Goal: Task Accomplishment & Management: Manage account settings

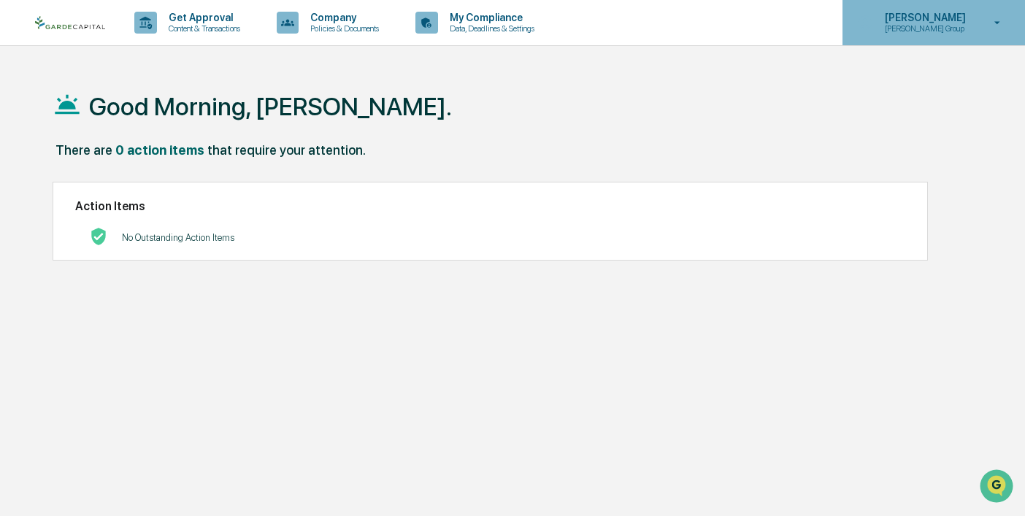
click at [917, 19] on p "[PERSON_NAME]" at bounding box center [923, 18] width 100 height 12
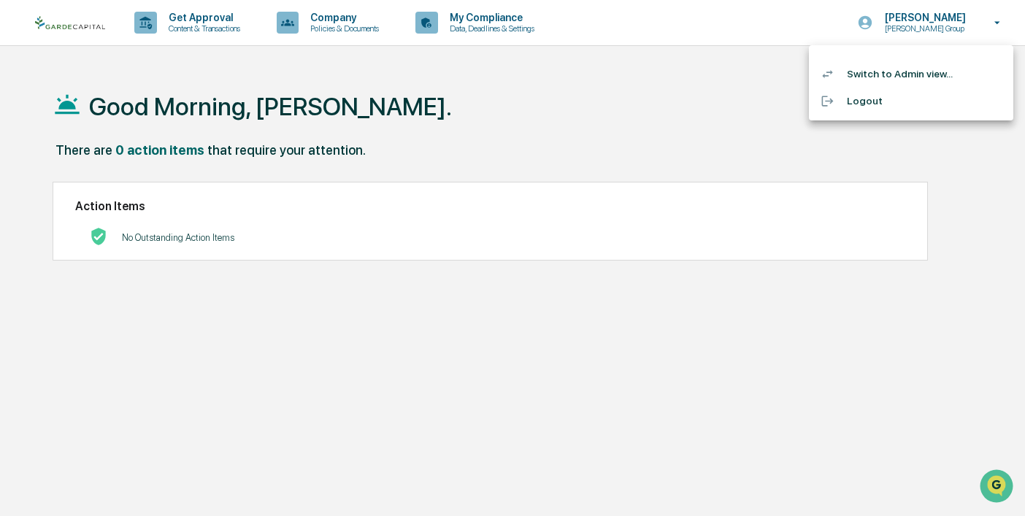
click at [877, 77] on li "Switch to Admin view..." at bounding box center [911, 74] width 204 height 27
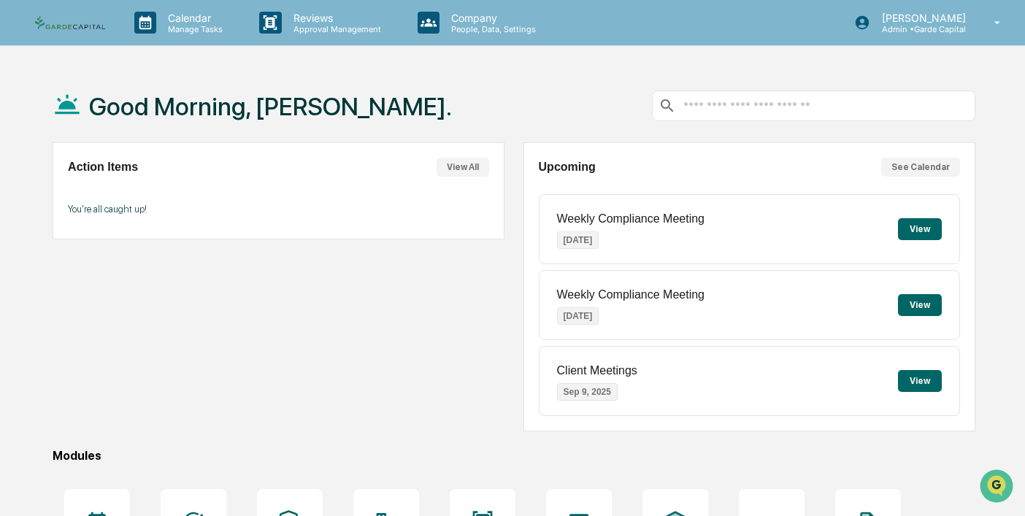
scroll to position [191, 0]
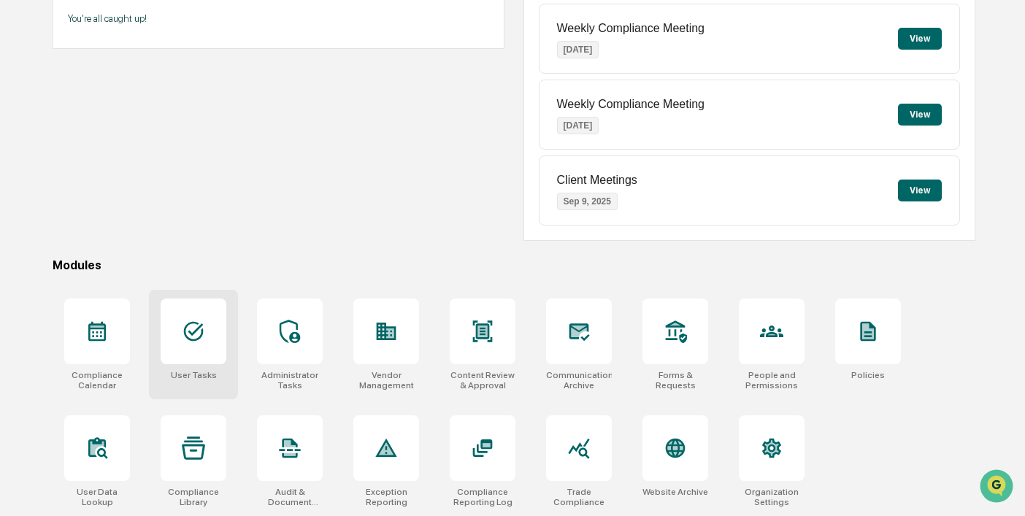
click at [205, 331] on div at bounding box center [194, 332] width 66 height 66
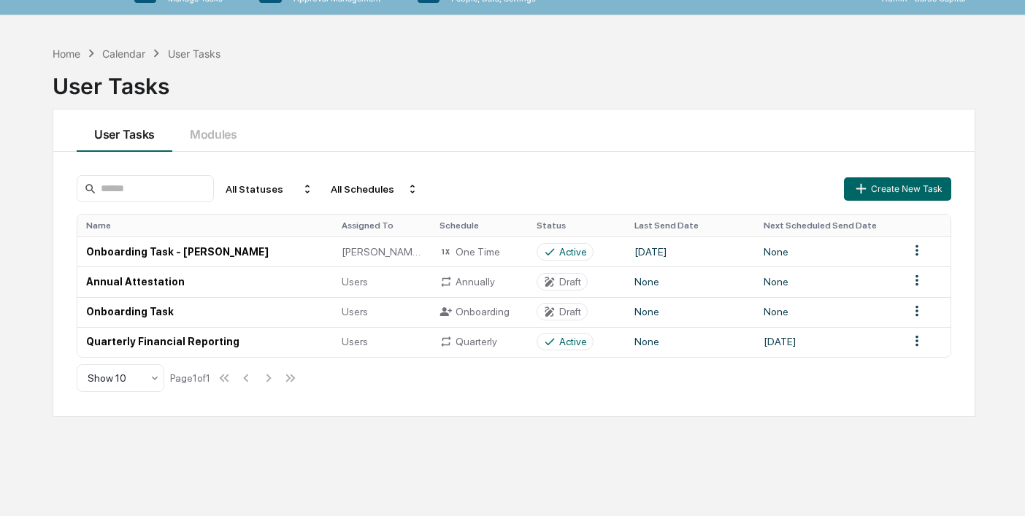
scroll to position [34, 0]
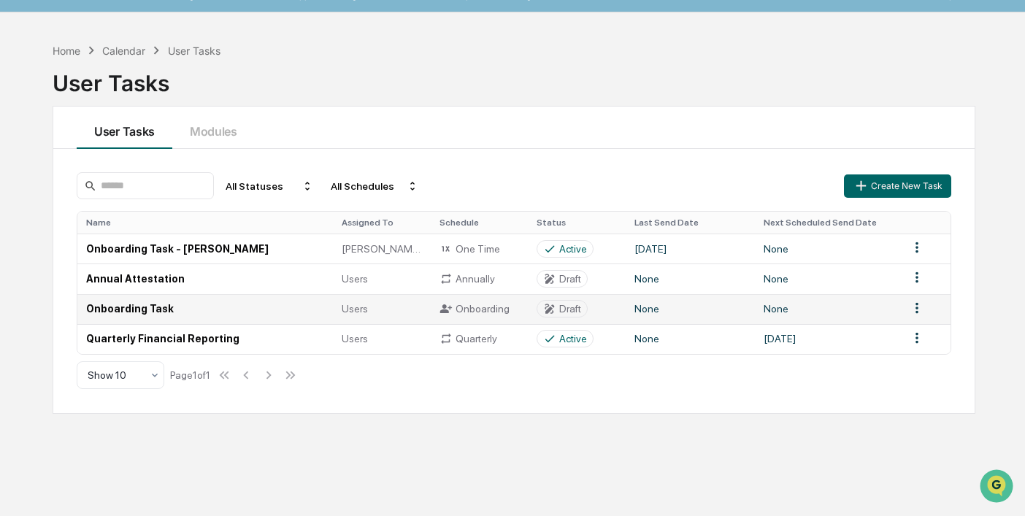
click at [915, 307] on html "Calendar Manage Tasks Reviews Approval Management Company People, Data, Setting…" at bounding box center [512, 224] width 1025 height 516
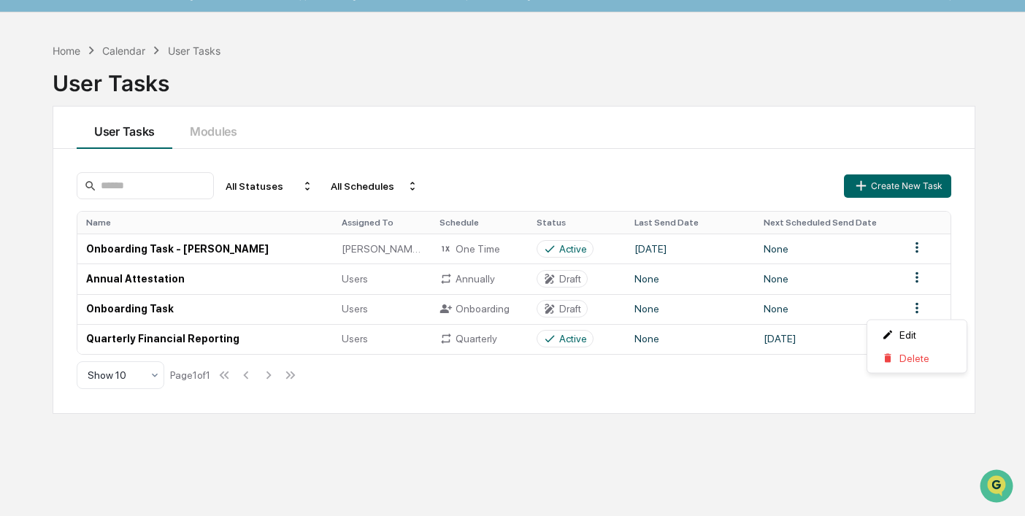
click at [361, 307] on html "Calendar Manage Tasks Reviews Approval Management Company People, Data, Setting…" at bounding box center [512, 224] width 1025 height 516
click at [361, 307] on span "Users" at bounding box center [355, 309] width 26 height 12
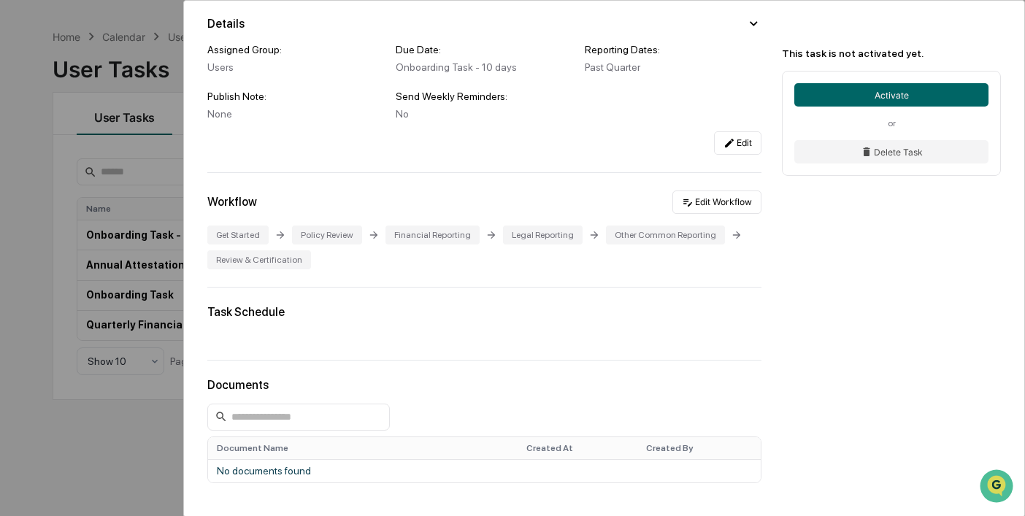
scroll to position [80, 0]
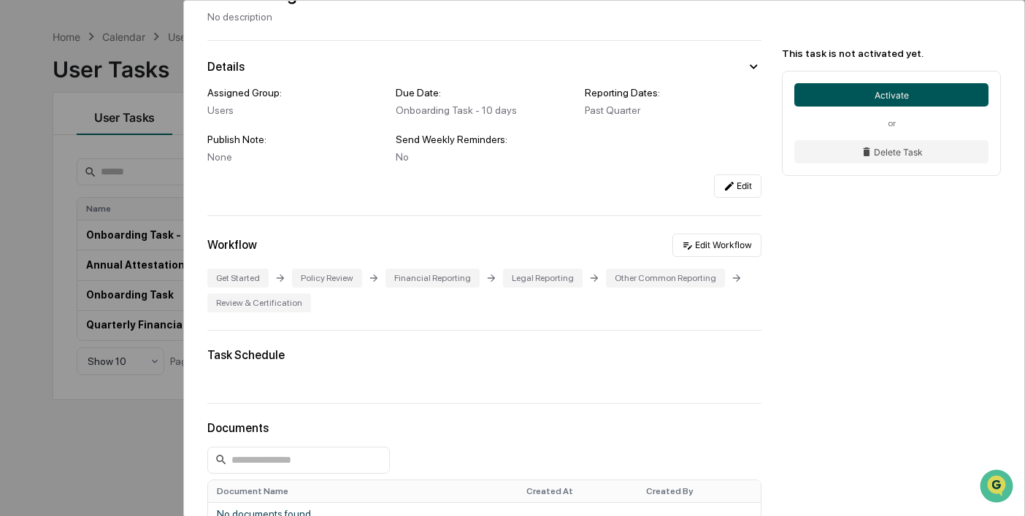
click at [895, 98] on button "Activate" at bounding box center [891, 94] width 194 height 23
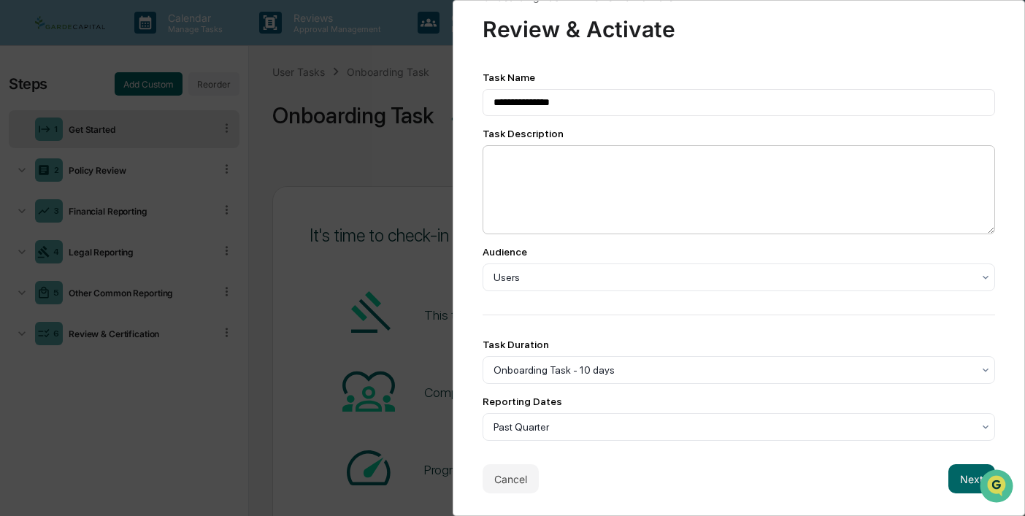
scroll to position [1, 0]
click at [959, 477] on button "Next" at bounding box center [971, 478] width 47 height 29
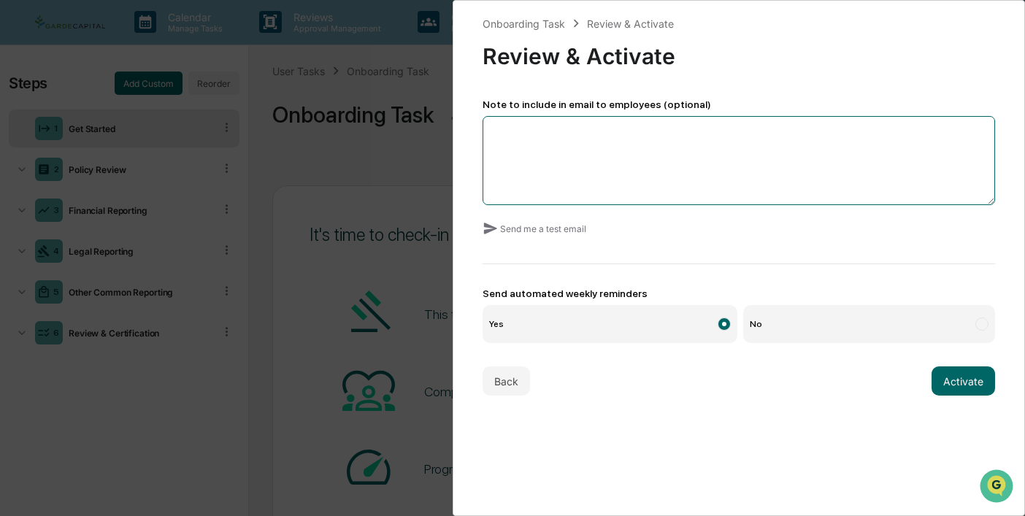
click at [535, 134] on textarea at bounding box center [739, 160] width 512 height 89
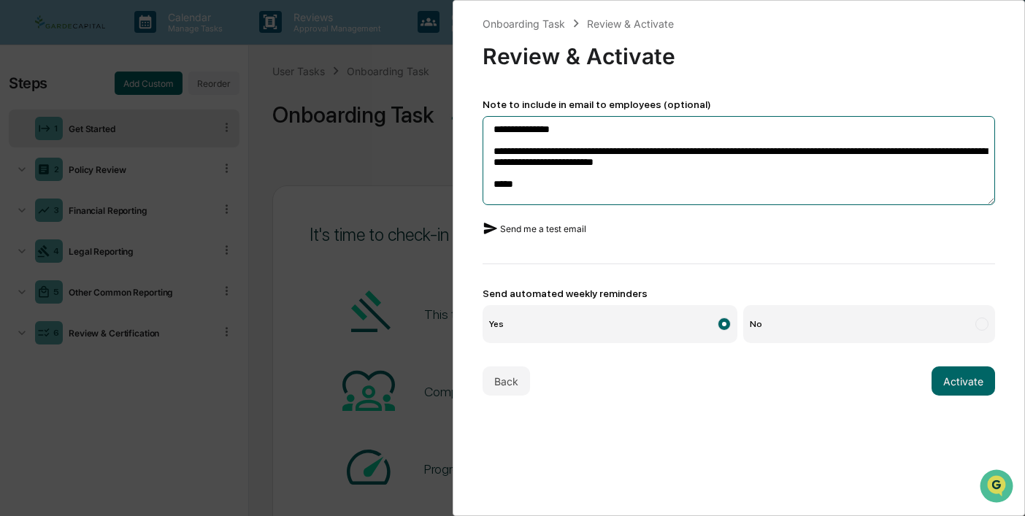
type textarea "**********"
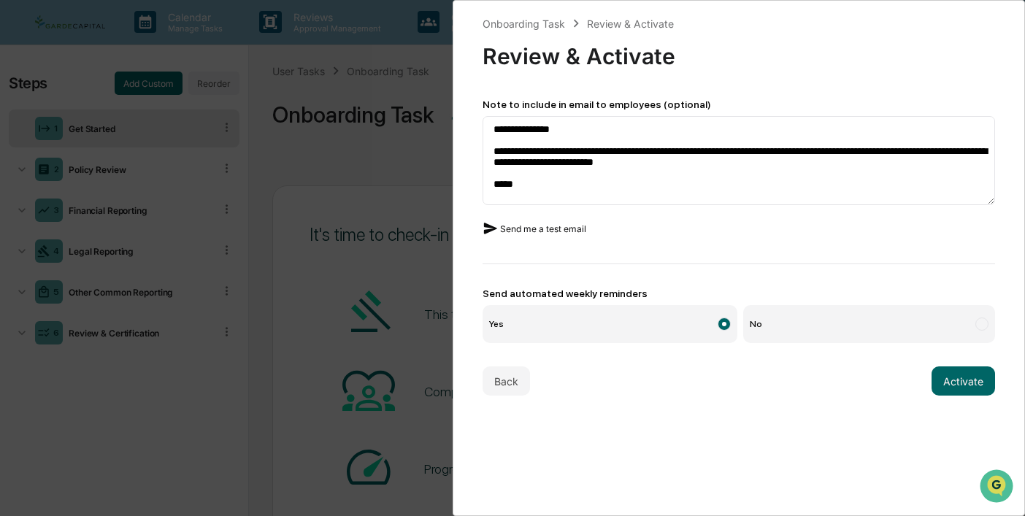
click at [489, 234] on icon at bounding box center [491, 228] width 16 height 16
click at [651, 329] on label "Yes" at bounding box center [610, 324] width 255 height 38
click at [963, 385] on button "Activate" at bounding box center [964, 380] width 64 height 29
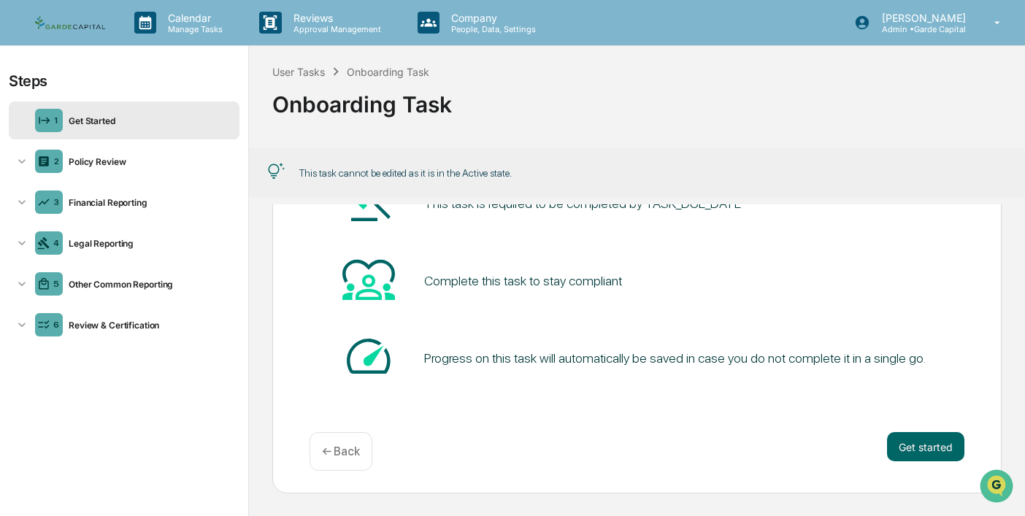
scroll to position [112, 0]
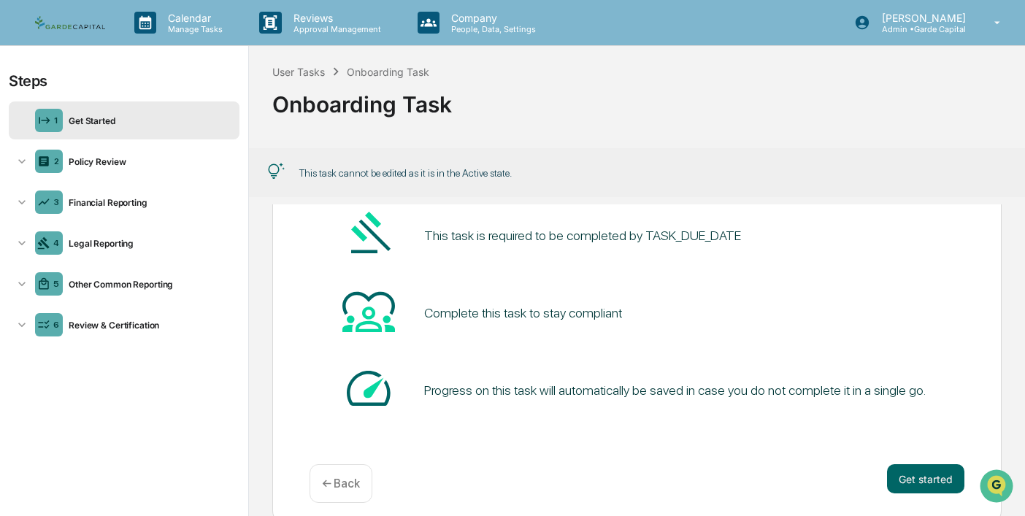
click at [78, 23] on img at bounding box center [70, 23] width 70 height 14
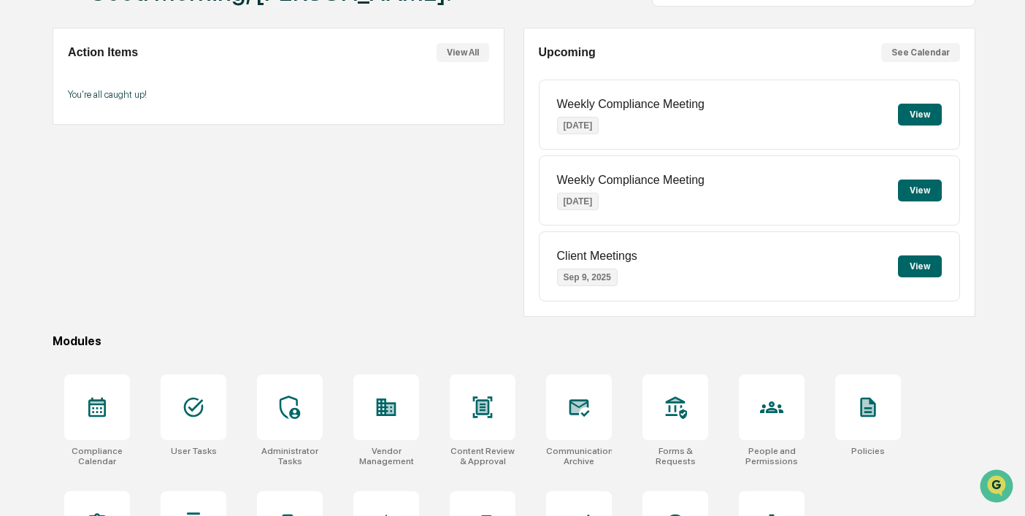
scroll to position [191, 0]
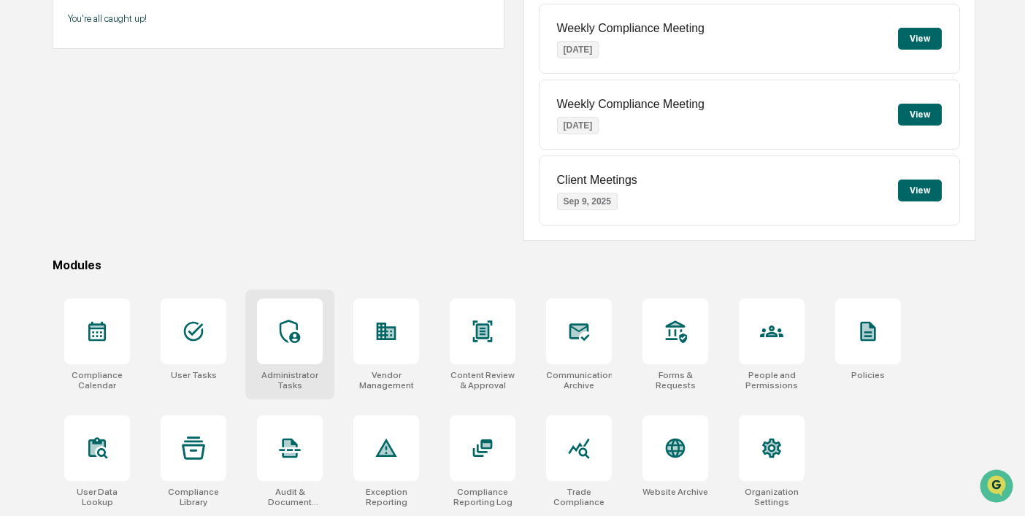
click at [273, 337] on div at bounding box center [290, 332] width 66 height 66
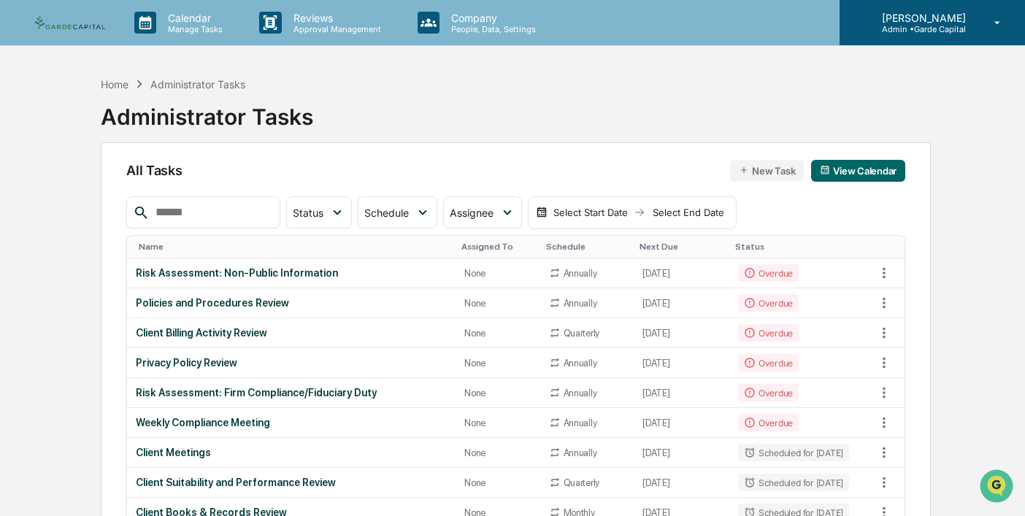
click at [943, 18] on p "[PERSON_NAME]" at bounding box center [921, 18] width 103 height 12
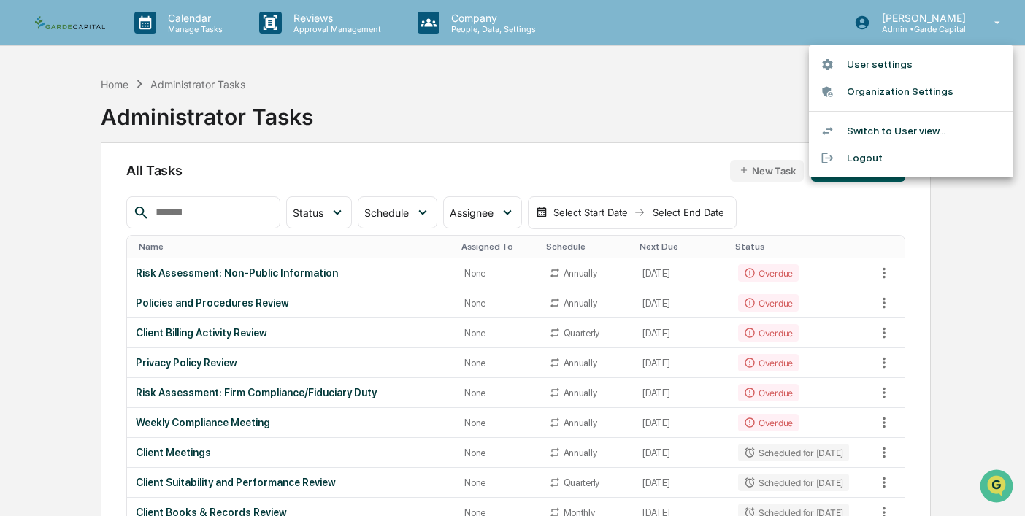
click at [850, 66] on li "User settings" at bounding box center [911, 64] width 204 height 27
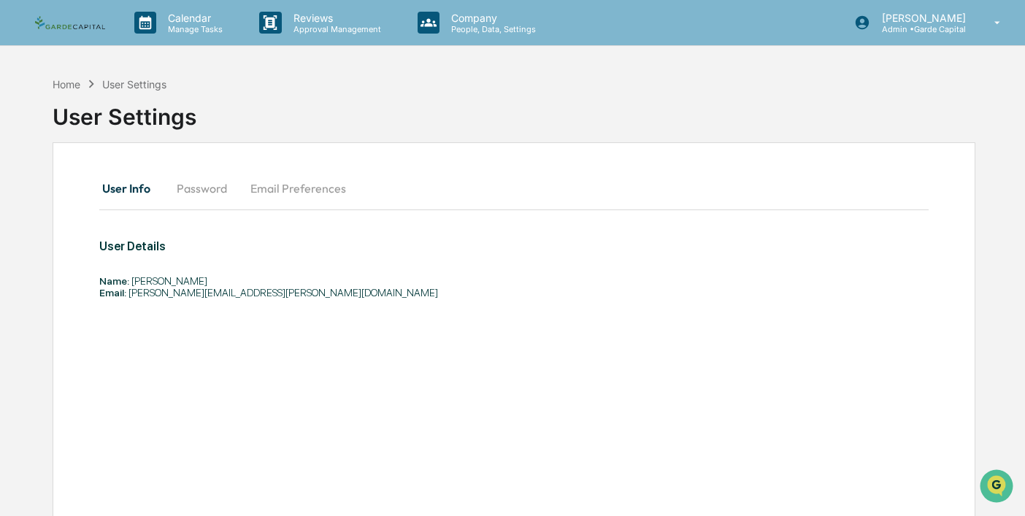
click at [69, 97] on div "User Settings" at bounding box center [125, 111] width 144 height 38
click at [69, 80] on div "Home" at bounding box center [67, 84] width 28 height 12
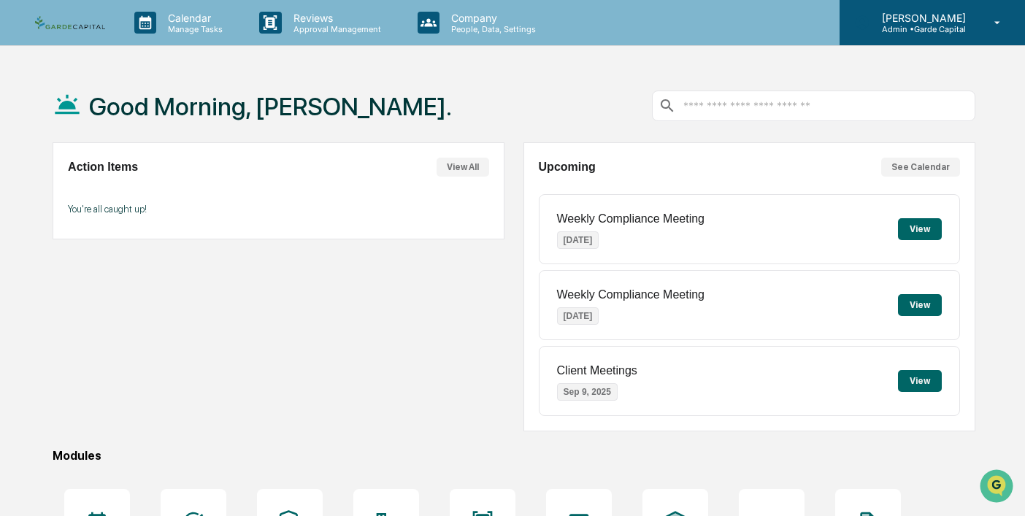
click at [942, 34] on div "Scott Severs Admin • Garde Capital" at bounding box center [932, 22] width 185 height 45
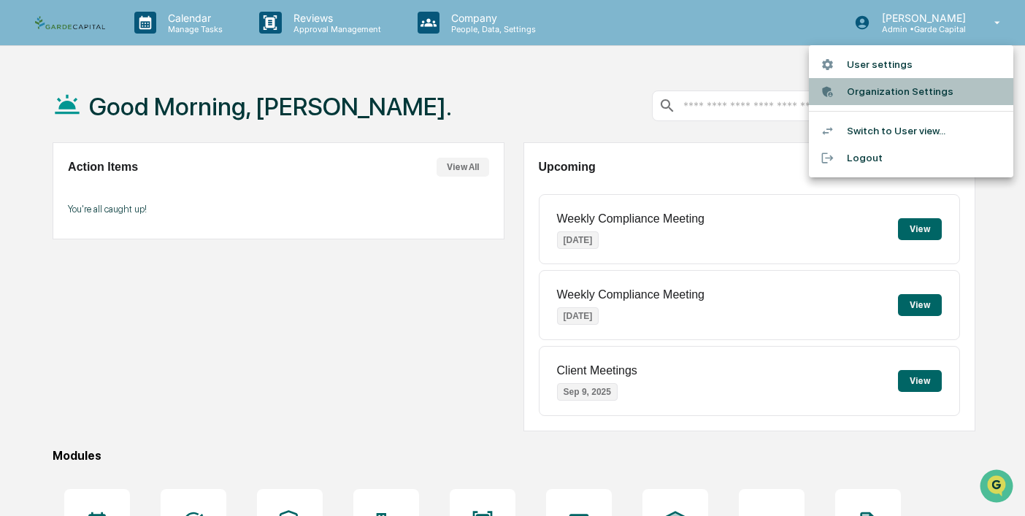
click at [888, 93] on li "Organization Settings" at bounding box center [911, 91] width 204 height 27
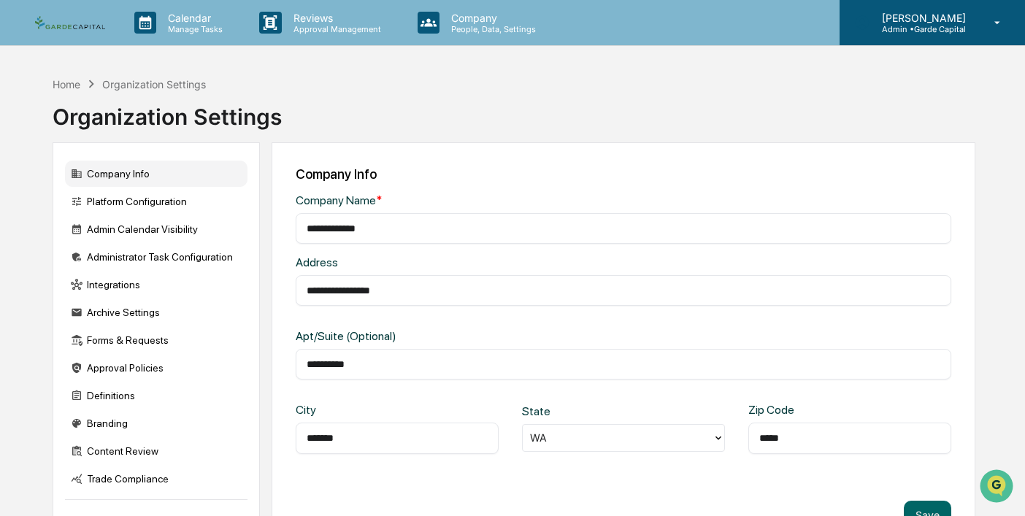
click at [929, 34] on div "Scott Severs Admin • Garde Capital" at bounding box center [932, 22] width 185 height 45
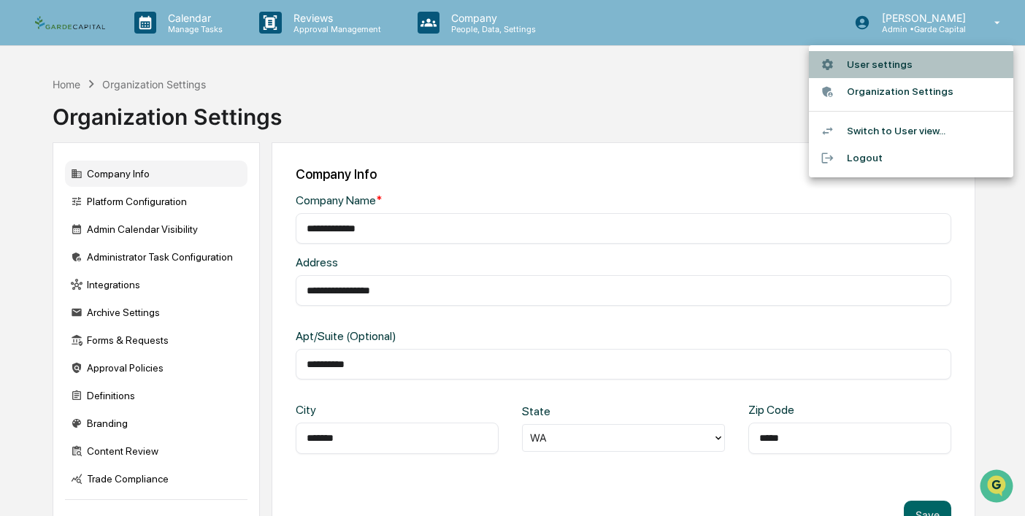
click at [873, 59] on li "User settings" at bounding box center [911, 64] width 204 height 27
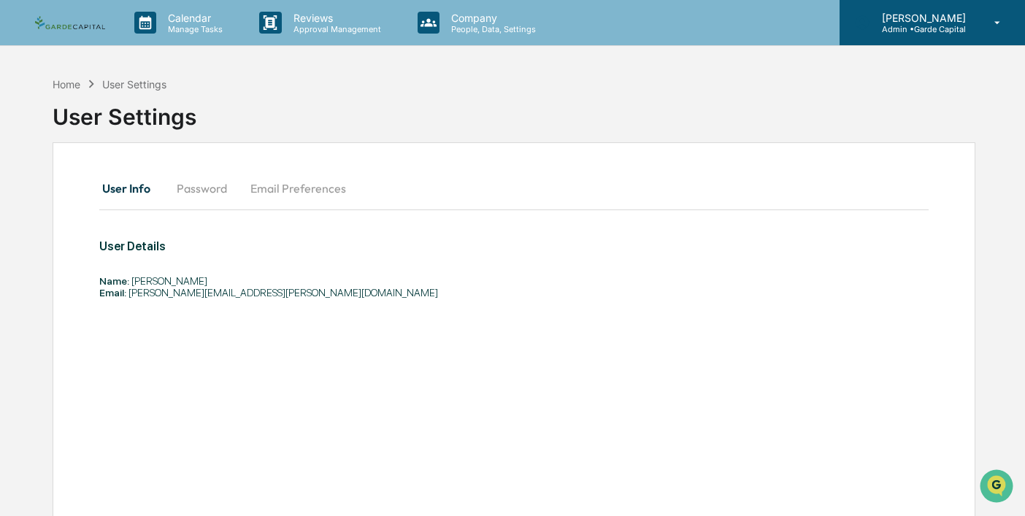
click at [915, 19] on p "[PERSON_NAME]" at bounding box center [921, 18] width 103 height 12
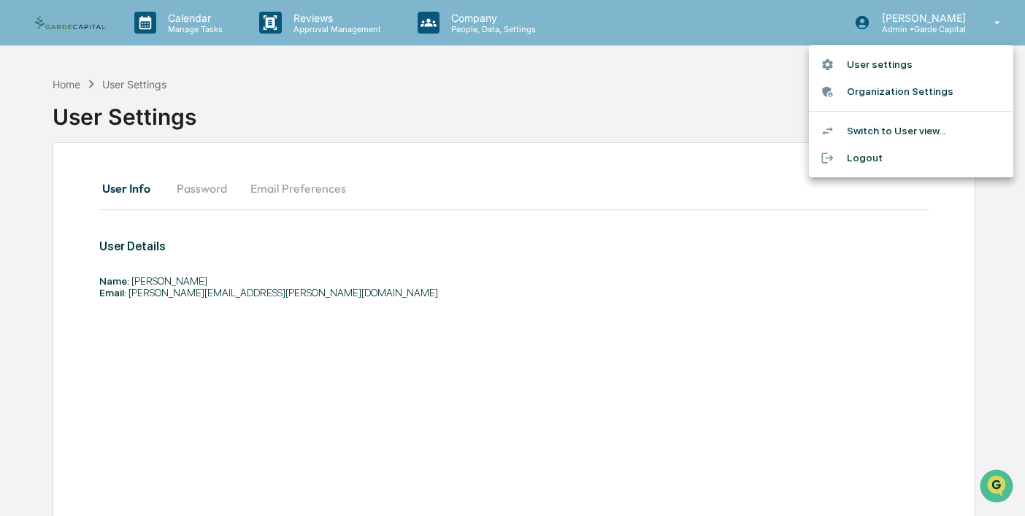
click at [377, 107] on div at bounding box center [512, 258] width 1025 height 516
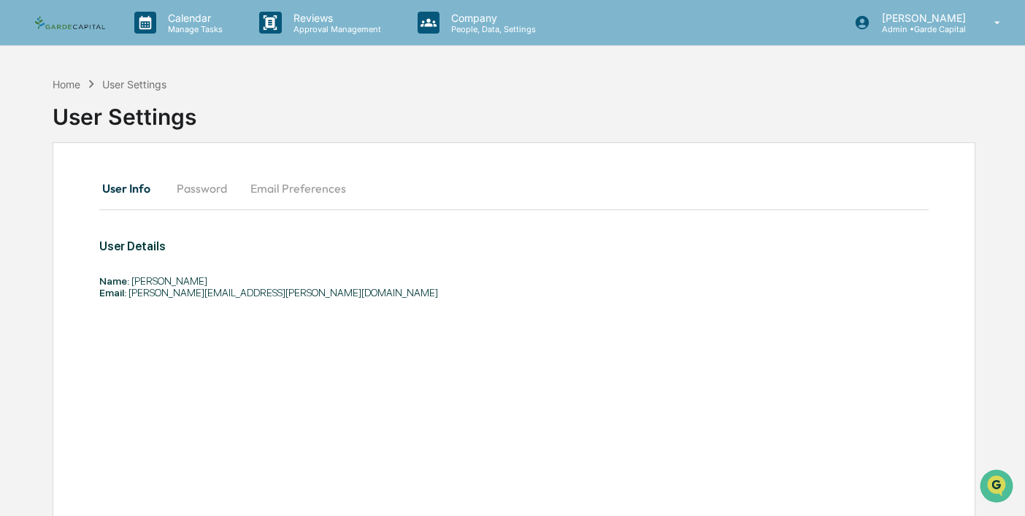
scroll to position [1, 0]
click at [67, 83] on div "Home" at bounding box center [67, 83] width 28 height 12
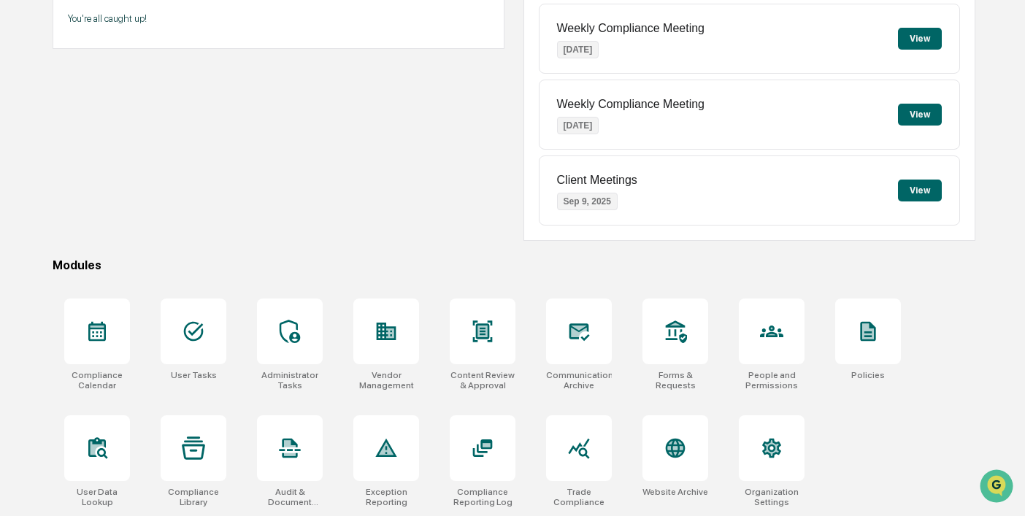
scroll to position [191, 0]
click at [193, 331] on icon at bounding box center [193, 331] width 23 height 23
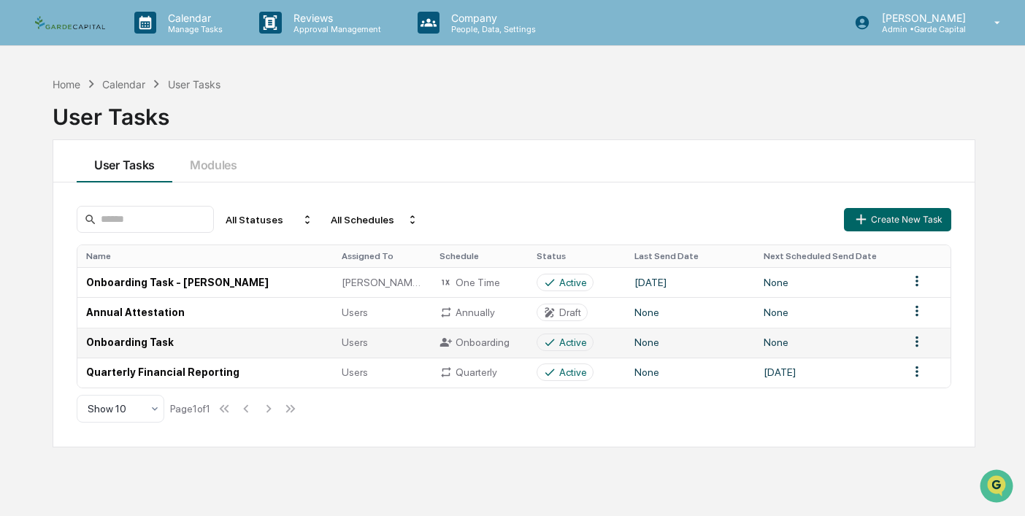
click at [147, 338] on td "Onboarding Task" at bounding box center [205, 343] width 256 height 30
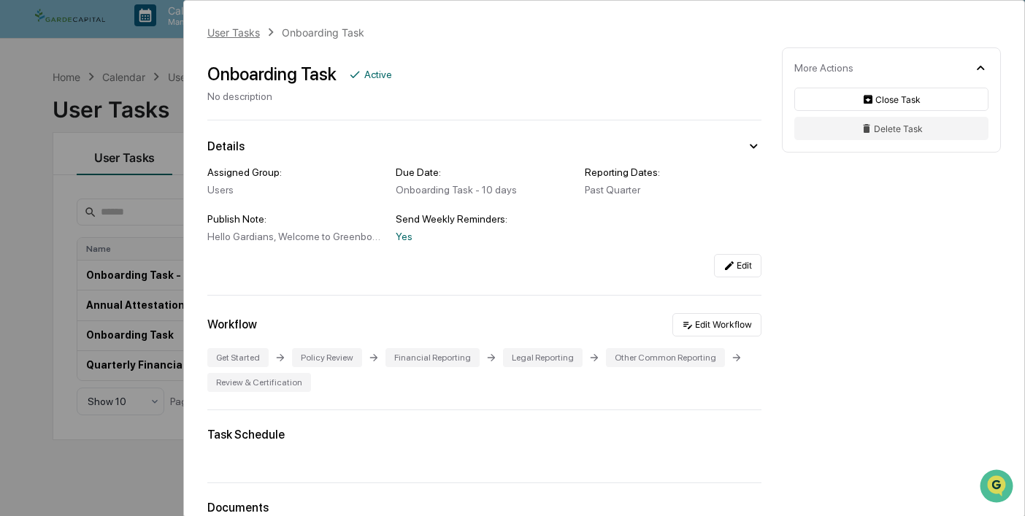
click at [245, 37] on div "User Tasks" at bounding box center [233, 32] width 53 height 12
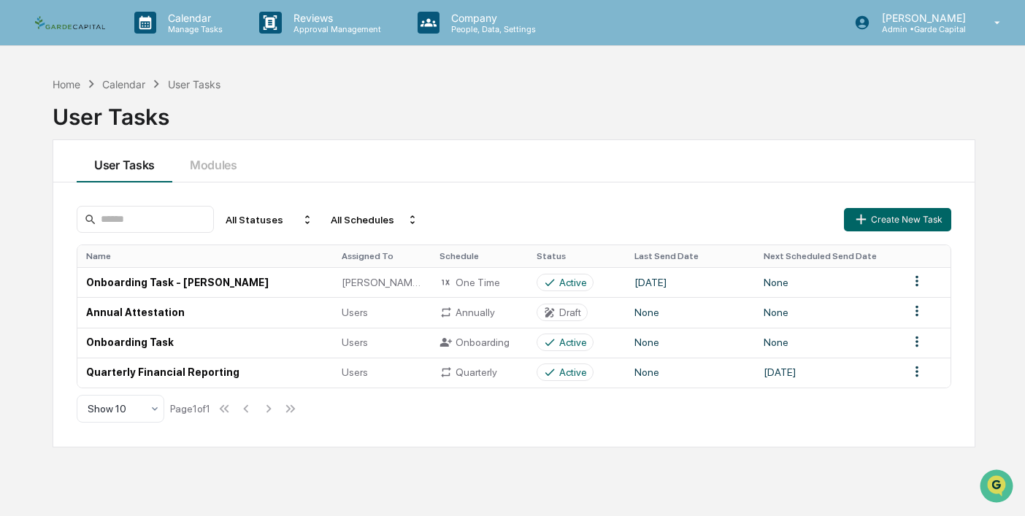
click at [307, 112] on div "User Tasks" at bounding box center [514, 111] width 923 height 38
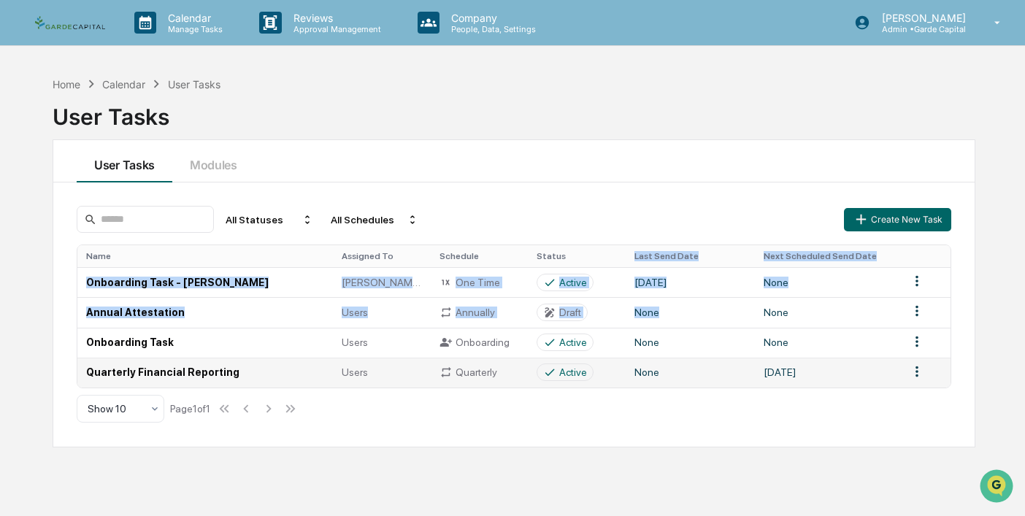
click at [777, 366] on table "Name Assigned To Schedule Status Last Send Date Next Scheduled Send Date Onboar…" at bounding box center [513, 316] width 873 height 142
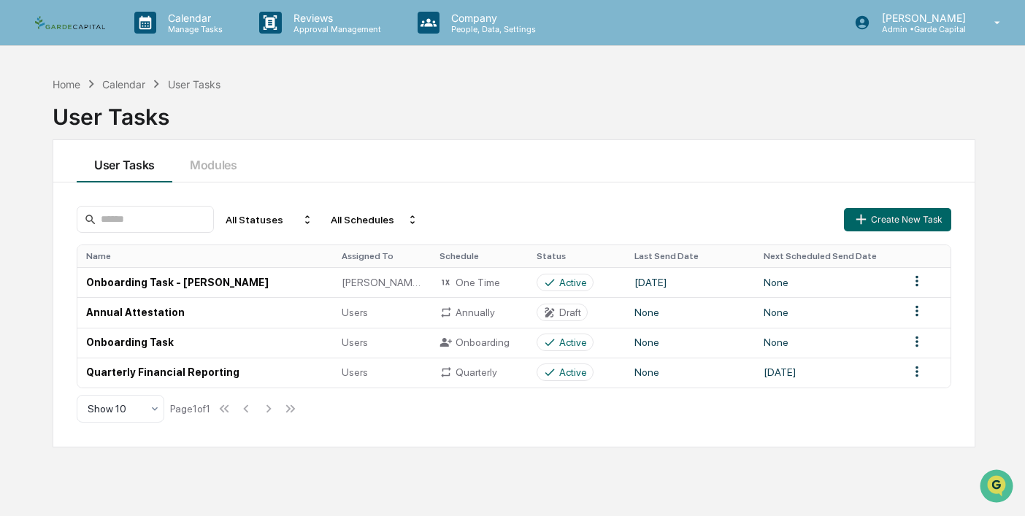
click at [913, 485] on div "Home Calendar User Tasks User Tasks User Tasks Modules All Statuses All Schedul…" at bounding box center [514, 327] width 967 height 516
click at [993, 485] on img "Open customer support" at bounding box center [996, 486] width 37 height 29
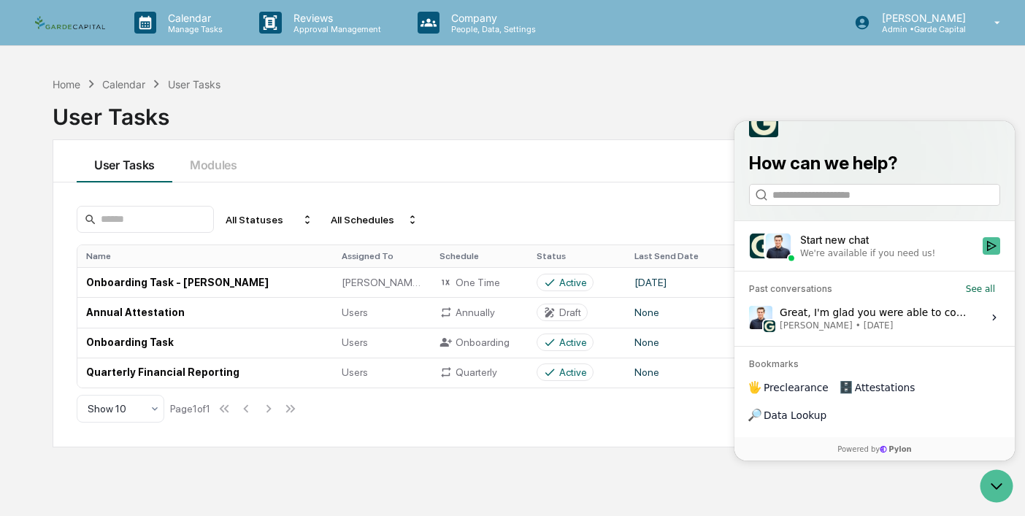
click at [832, 247] on div "Start new chat" at bounding box center [887, 240] width 174 height 15
click at [983, 255] on button "Start new chat We're available if you need us!" at bounding box center [992, 246] width 18 height 18
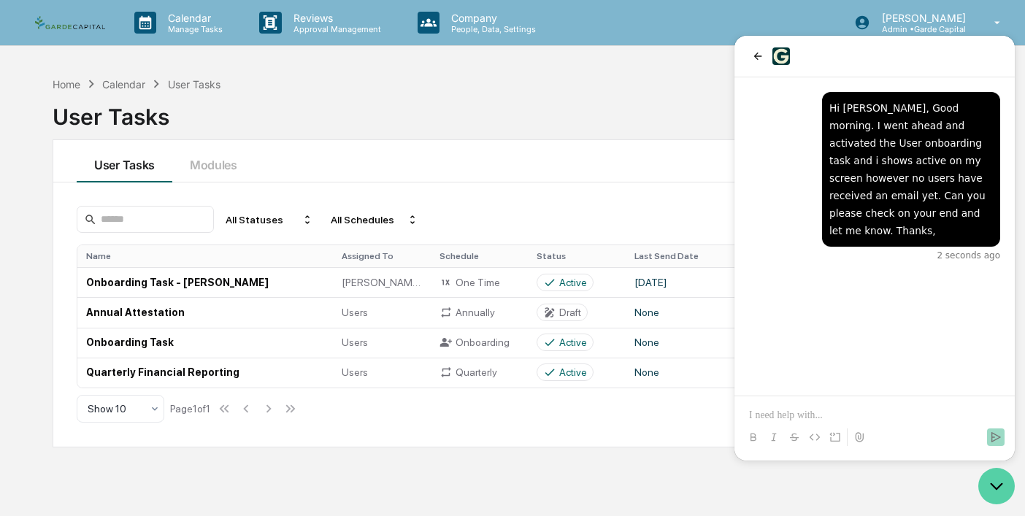
click at [997, 486] on icon "Open customer support" at bounding box center [996, 486] width 37 height 37
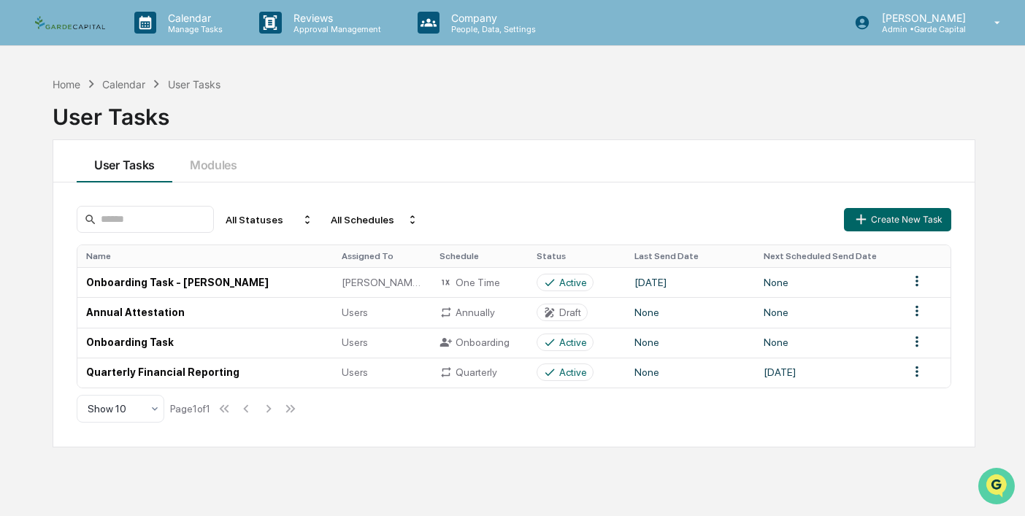
click at [991, 493] on icon "Open customer support" at bounding box center [996, 504] width 37 height 37
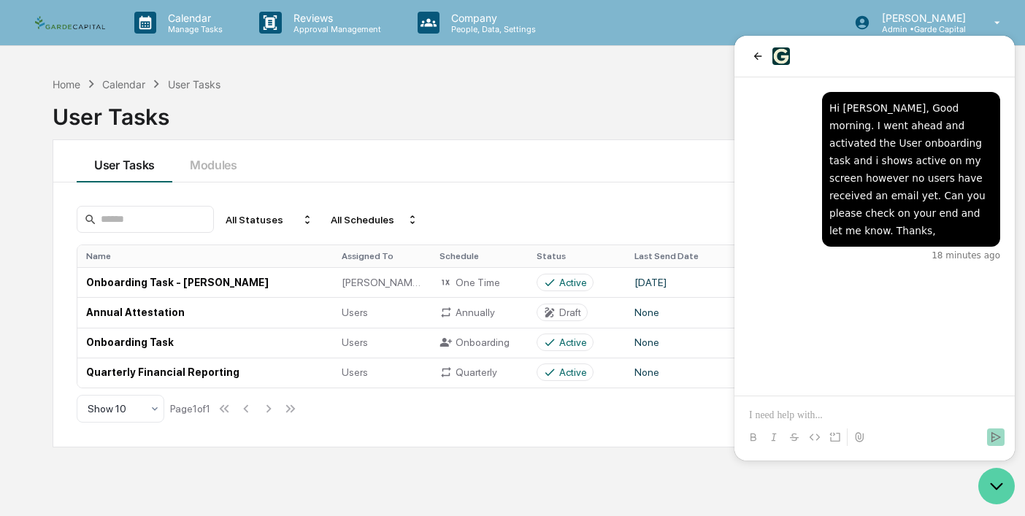
click at [988, 475] on icon "Open customer support" at bounding box center [996, 486] width 37 height 37
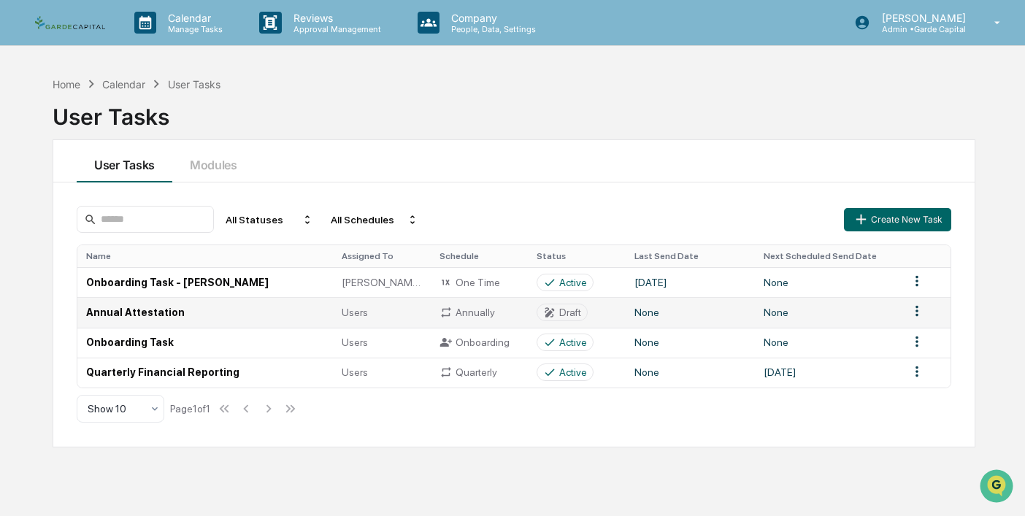
click at [161, 310] on td "Annual Attestation" at bounding box center [205, 312] width 256 height 30
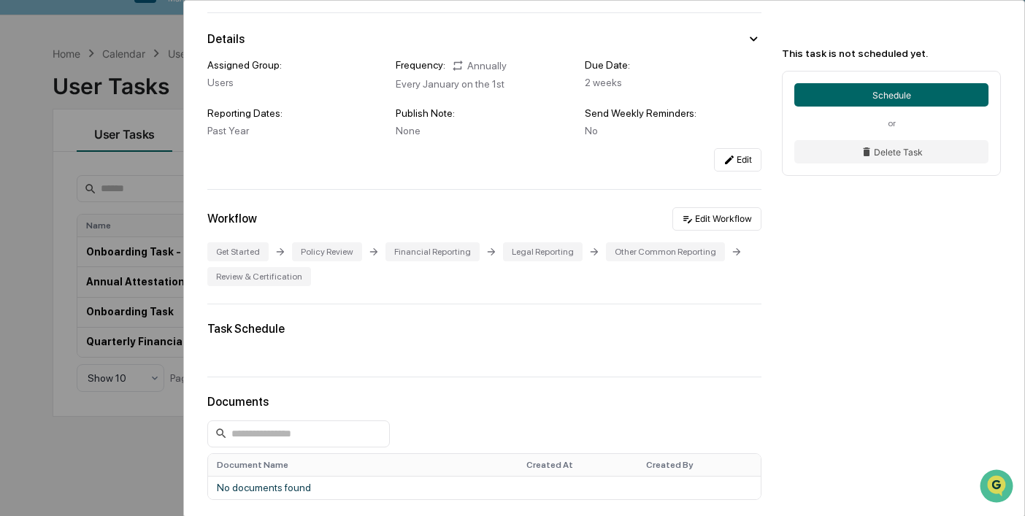
scroll to position [48, 0]
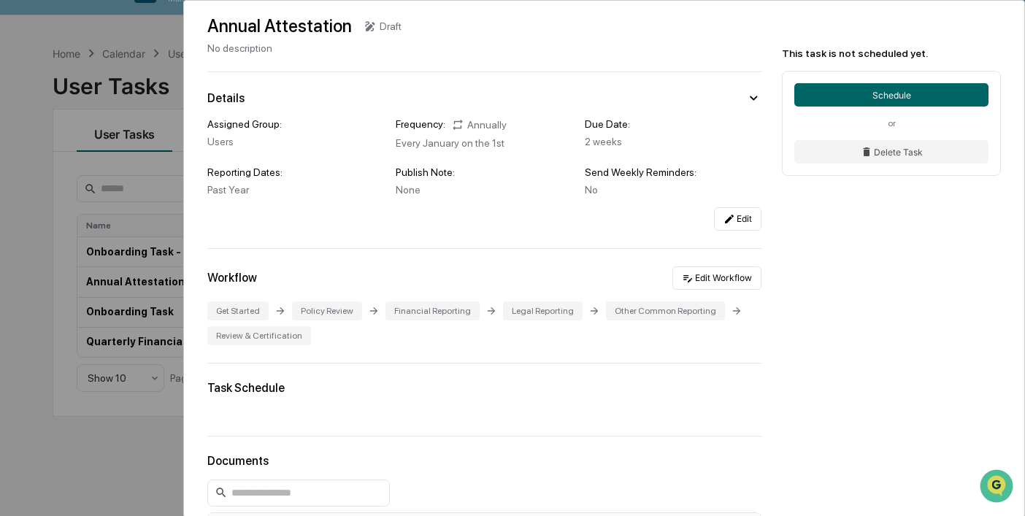
click at [152, 103] on div "User Tasks Annual Attestation Annual Attestation Draft No description Details A…" at bounding box center [512, 258] width 1025 height 516
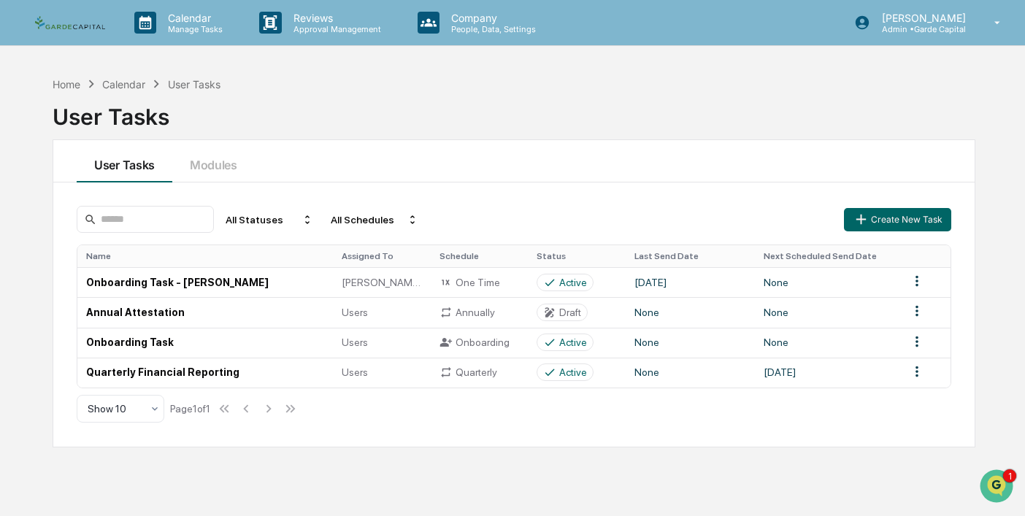
scroll to position [55, 0]
click at [997, 486] on icon "Open customer support" at bounding box center [996, 504] width 37 height 37
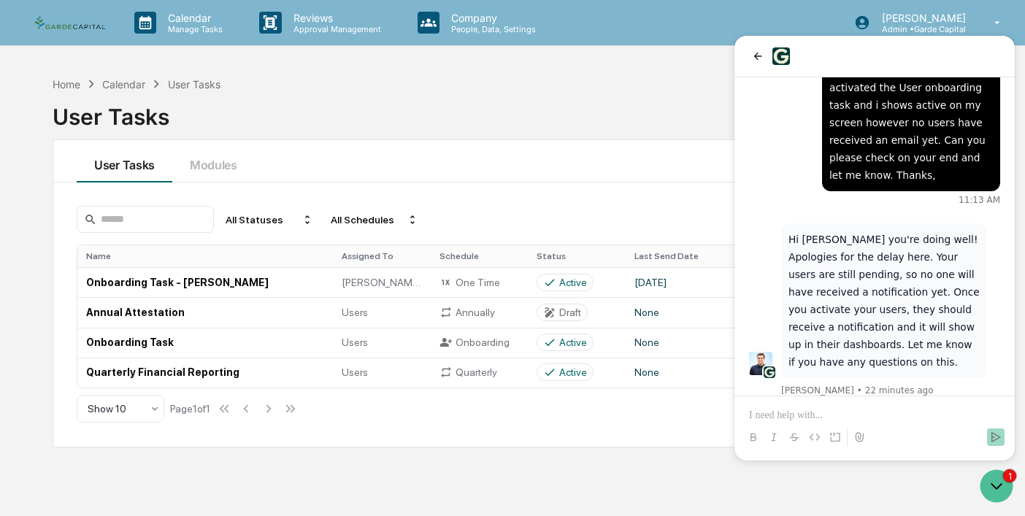
click at [824, 418] on p at bounding box center [874, 415] width 251 height 15
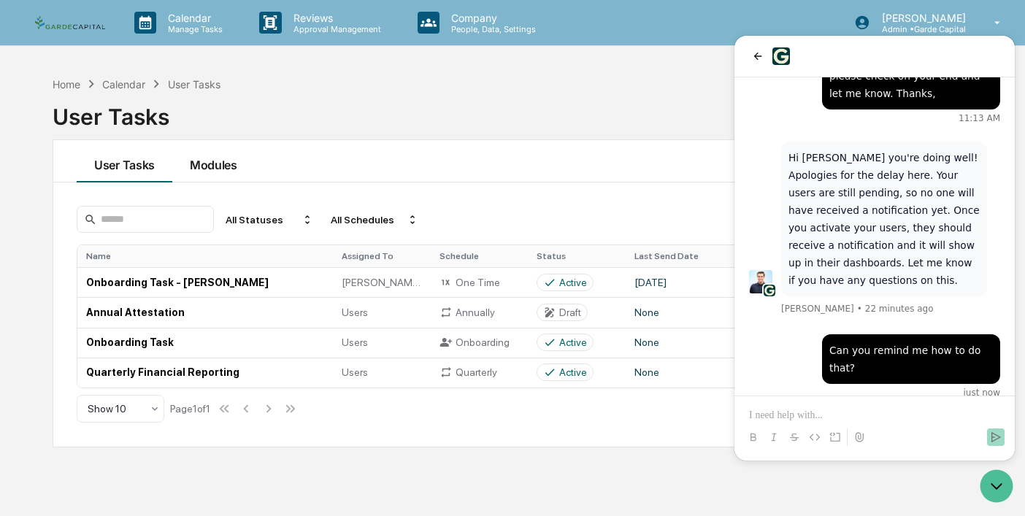
click at [207, 173] on button "Modules" at bounding box center [213, 161] width 82 height 42
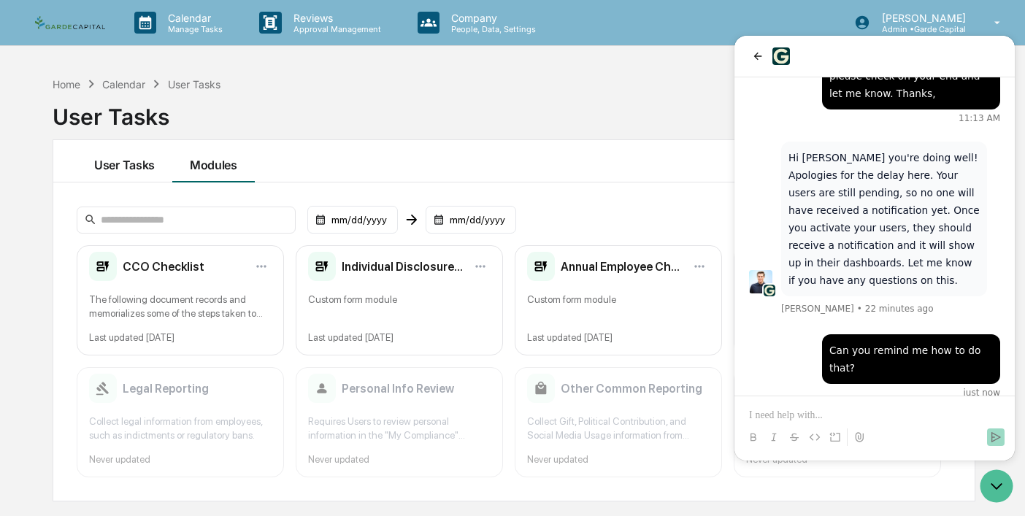
click at [135, 165] on button "User Tasks" at bounding box center [125, 161] width 96 height 42
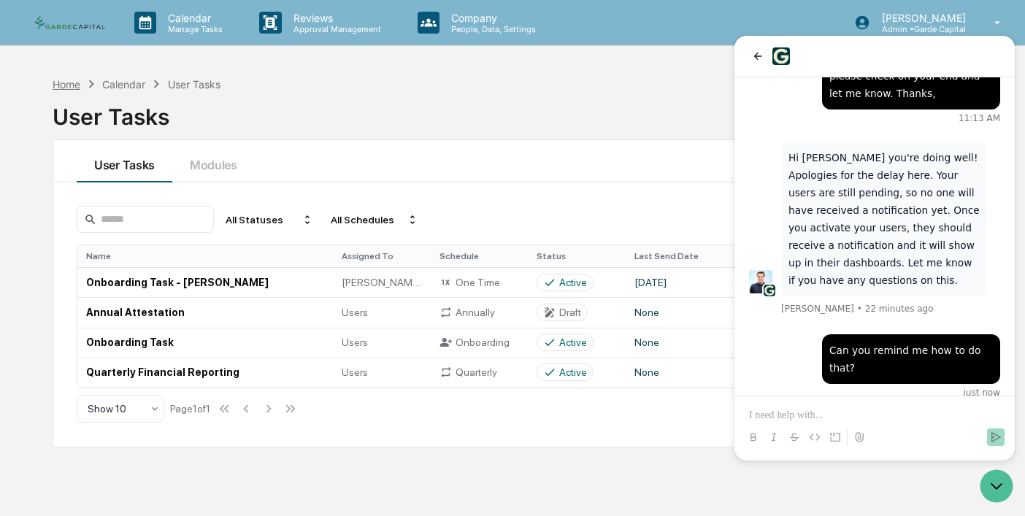
click at [62, 87] on div "Home" at bounding box center [67, 84] width 28 height 12
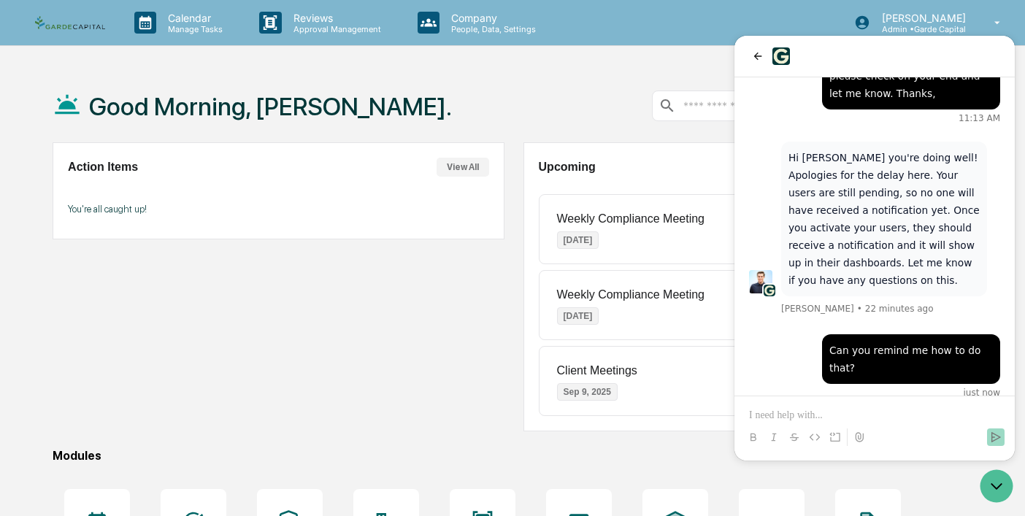
scroll to position [2, 0]
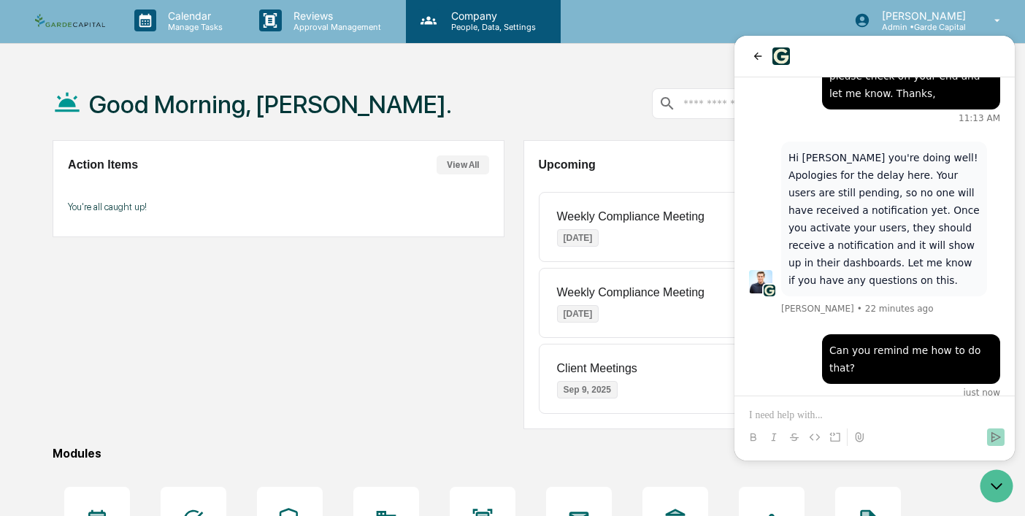
click at [527, 20] on p "Company" at bounding box center [491, 15] width 104 height 12
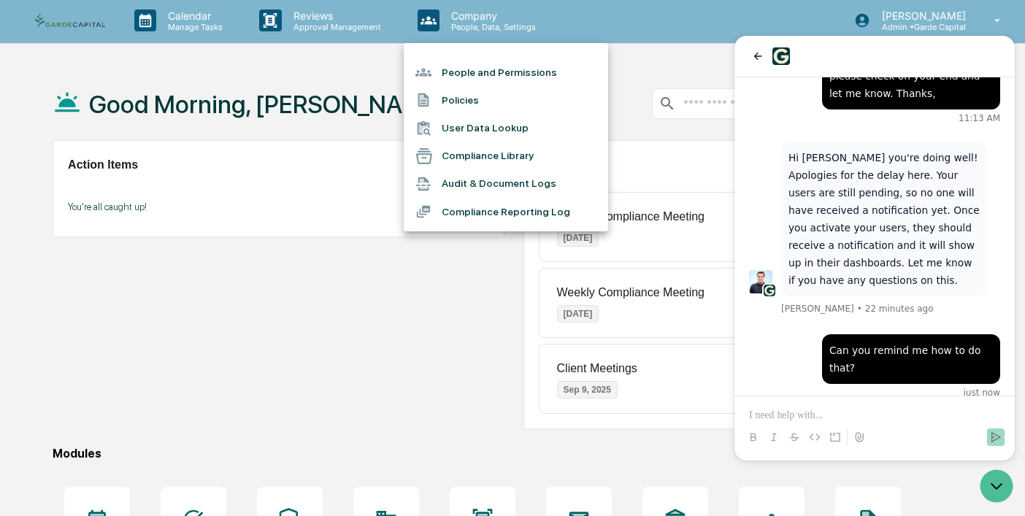
click at [478, 64] on li "People and Permissions" at bounding box center [506, 72] width 204 height 28
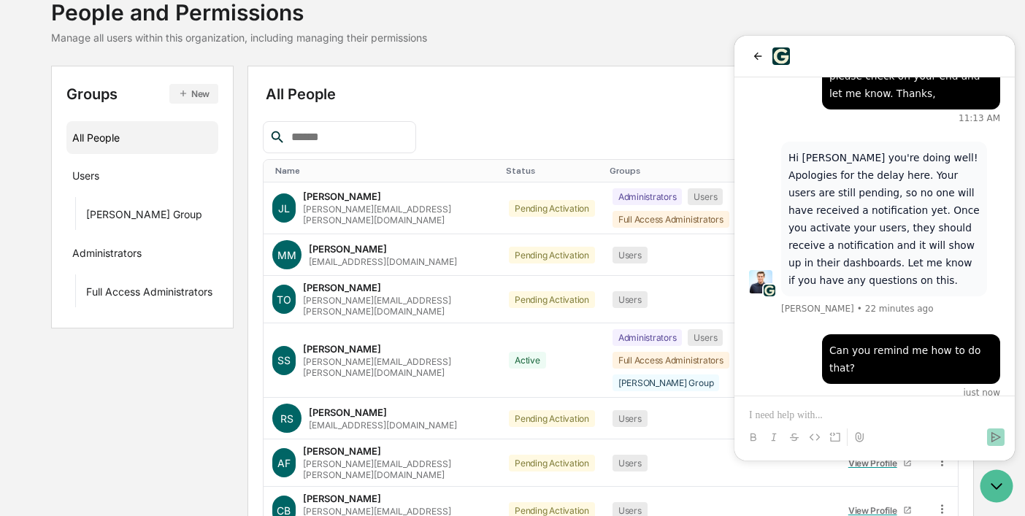
scroll to position [112, 0]
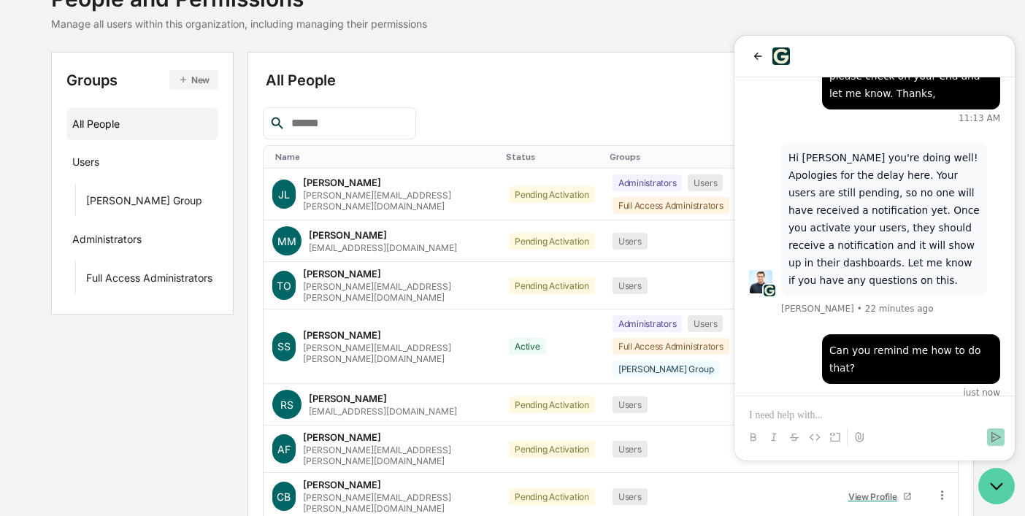
click at [994, 491] on icon "Open customer support" at bounding box center [996, 486] width 37 height 37
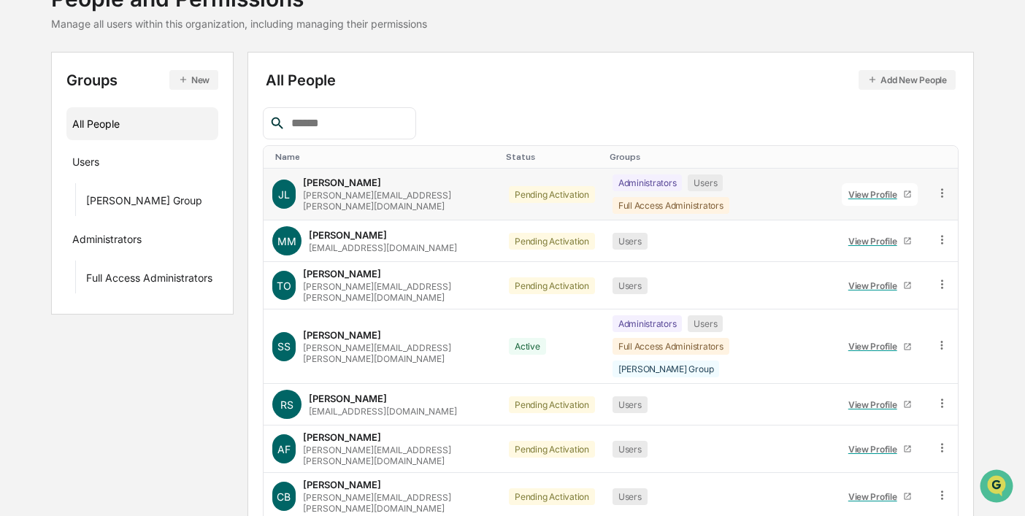
click at [947, 187] on icon at bounding box center [942, 193] width 14 height 14
click at [876, 237] on div "Change Status" at bounding box center [876, 246] width 121 height 18
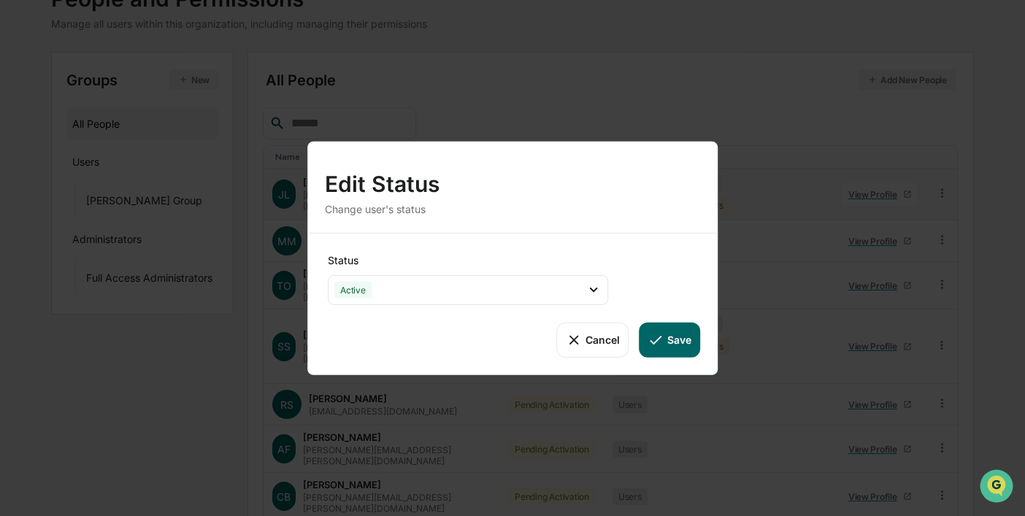
click at [657, 343] on icon at bounding box center [656, 339] width 16 height 16
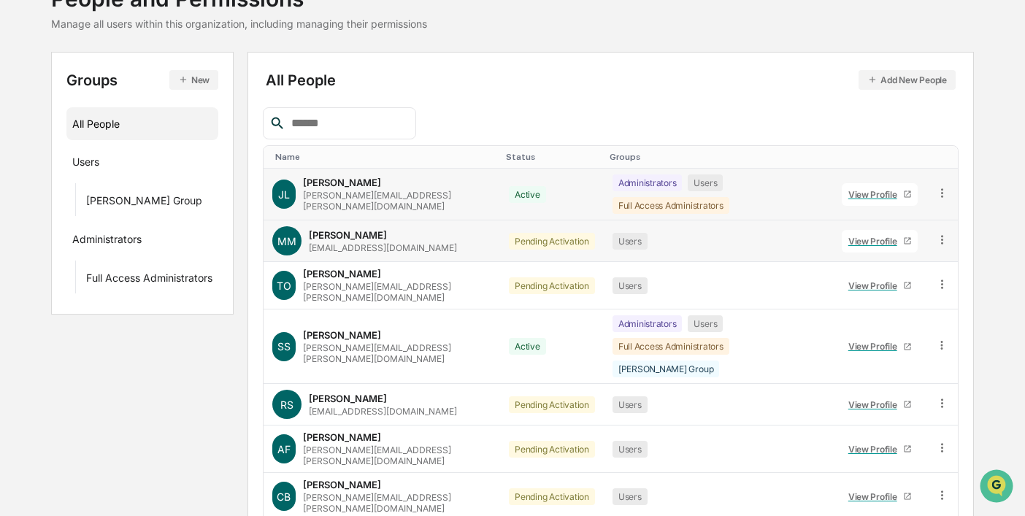
click at [943, 233] on icon at bounding box center [942, 240] width 14 height 14
click at [883, 285] on div "Change Status" at bounding box center [876, 293] width 121 height 18
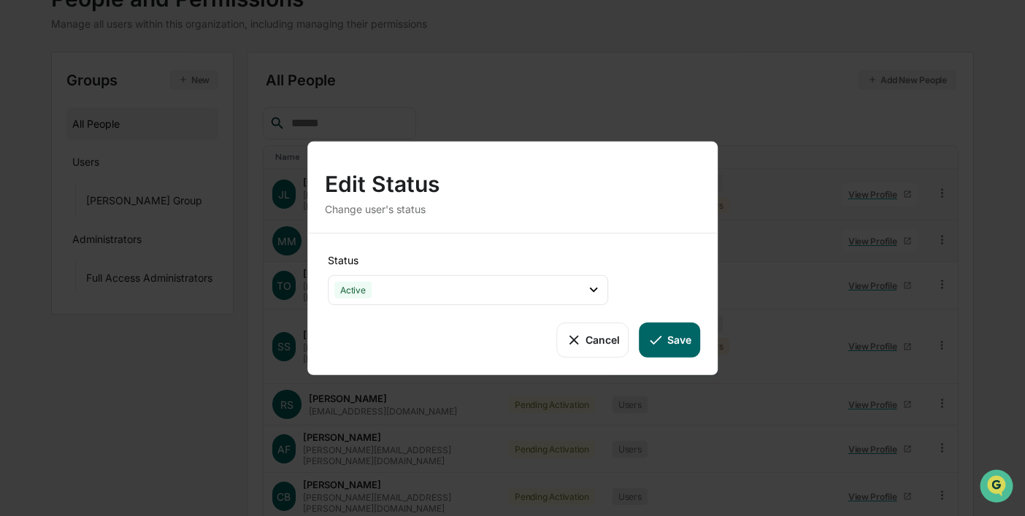
click at [668, 337] on button "Save" at bounding box center [670, 339] width 61 height 35
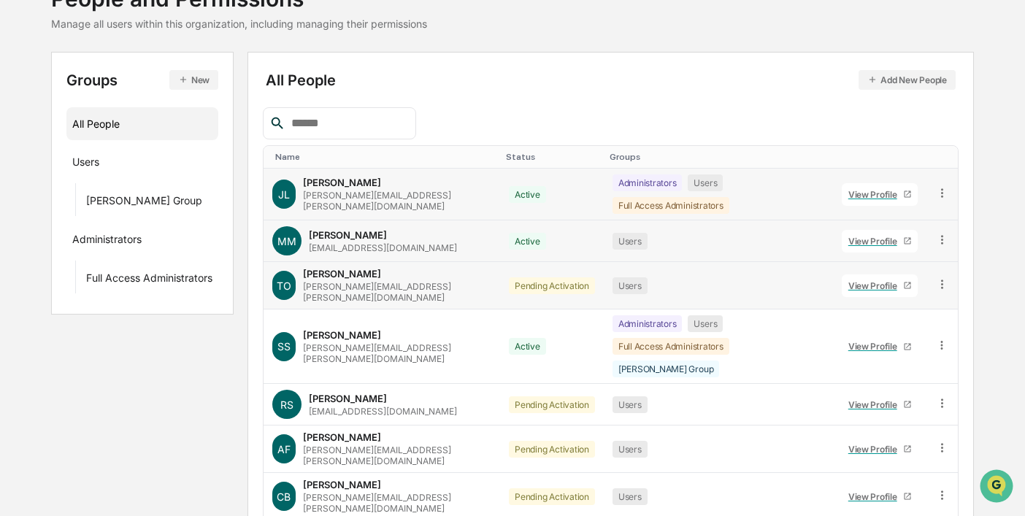
click at [940, 277] on icon at bounding box center [942, 284] width 14 height 14
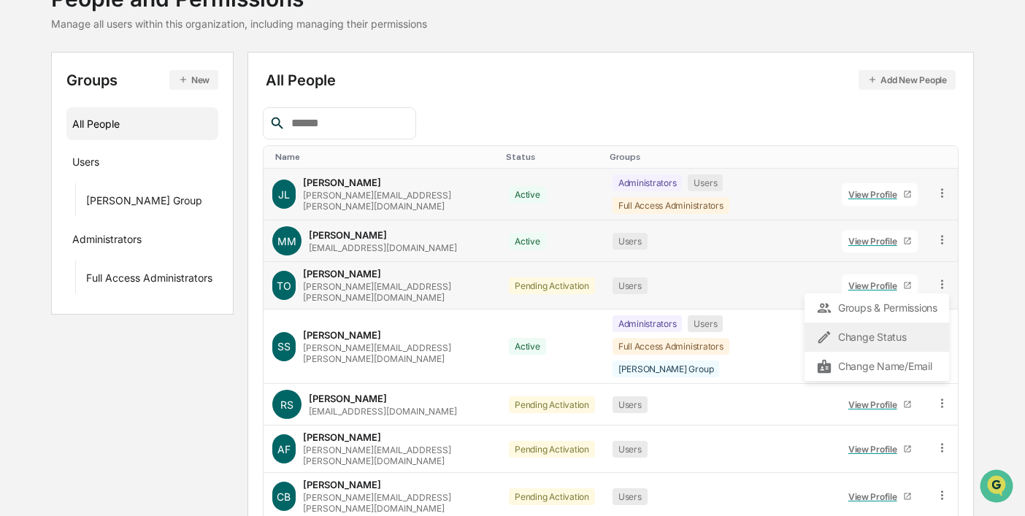
click at [864, 329] on div "Change Status" at bounding box center [876, 338] width 121 height 18
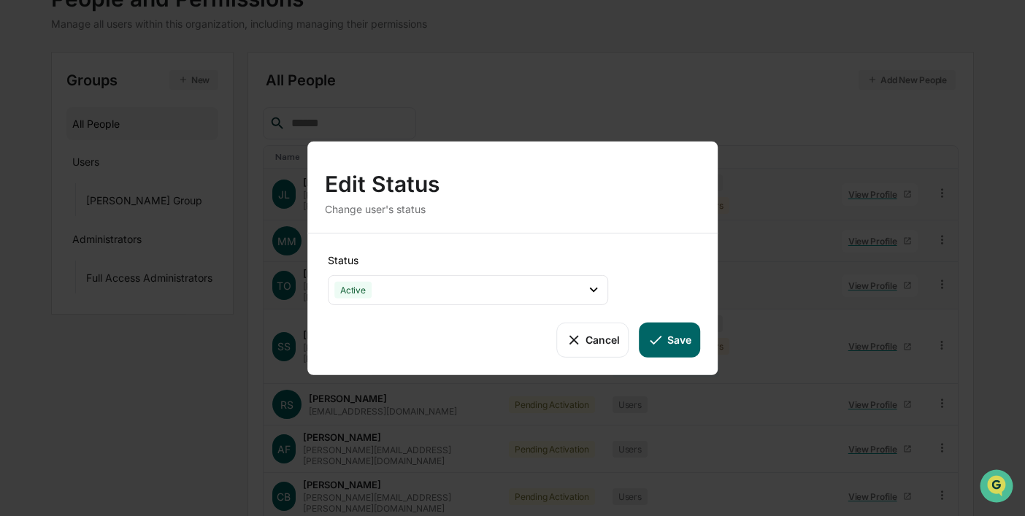
click at [672, 345] on button "Save" at bounding box center [670, 339] width 61 height 35
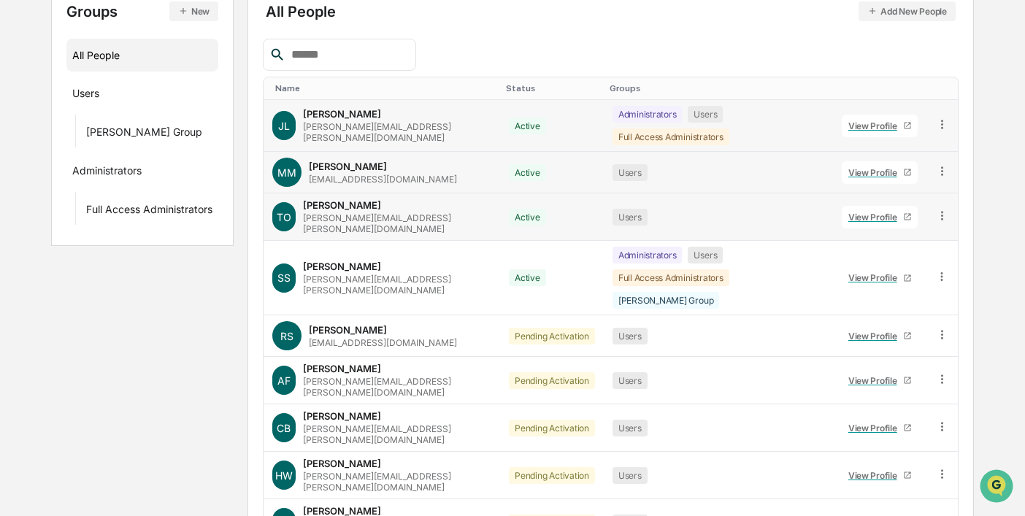
scroll to position [196, 0]
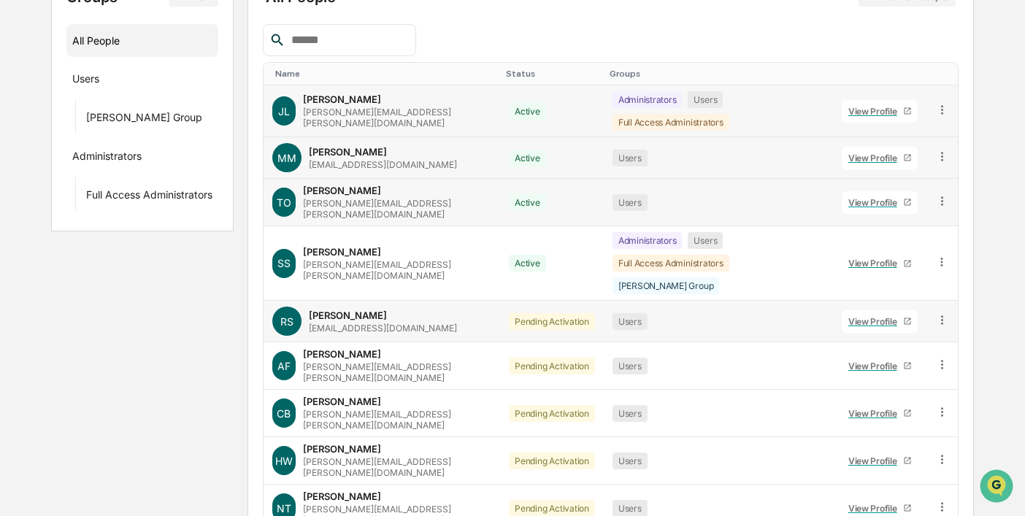
click at [944, 313] on icon at bounding box center [942, 320] width 14 height 14
click at [896, 364] on div "Change Status" at bounding box center [876, 373] width 121 height 18
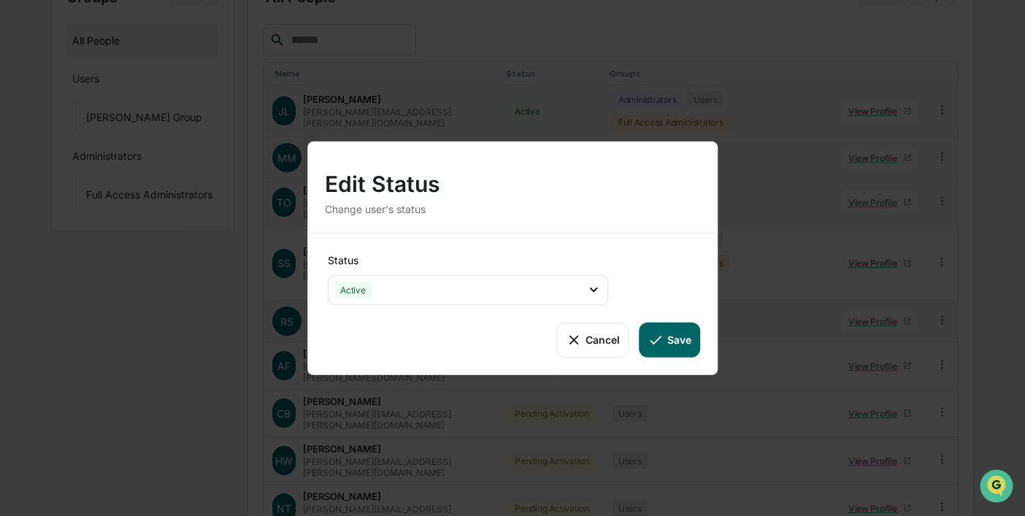
click at [694, 351] on button "Save" at bounding box center [670, 339] width 61 height 35
click at [675, 338] on button "Save" at bounding box center [670, 339] width 61 height 35
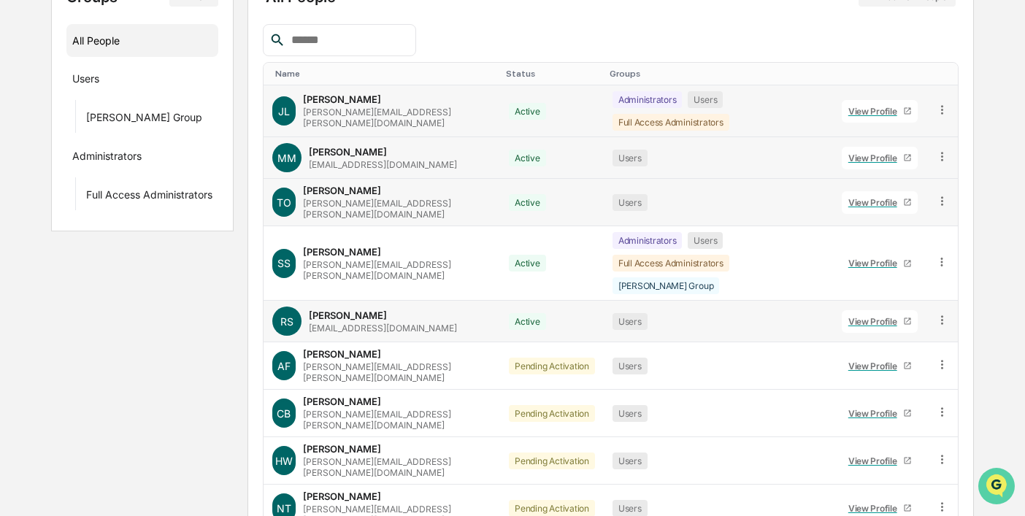
click at [1002, 489] on icon "Open customer support" at bounding box center [996, 504] width 37 height 37
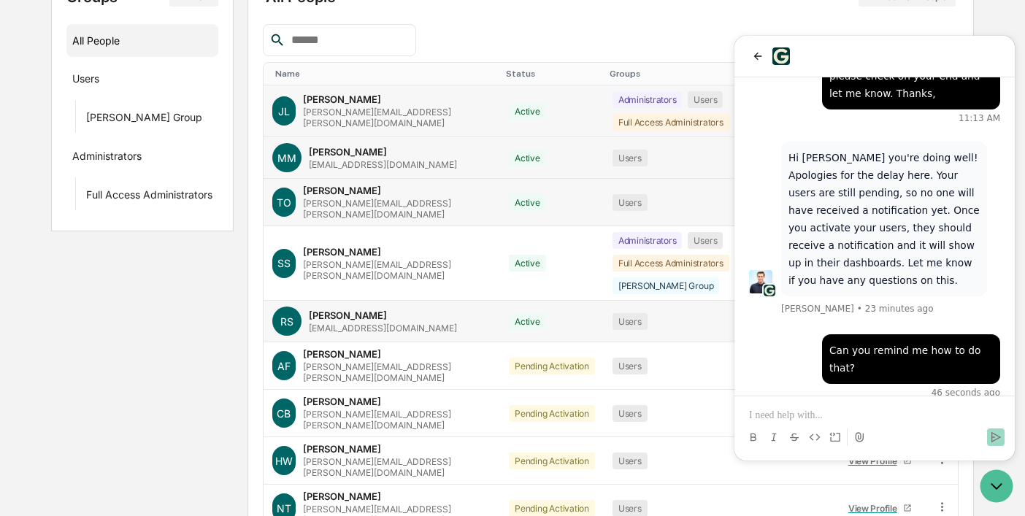
click at [786, 412] on p at bounding box center [874, 415] width 251 height 15
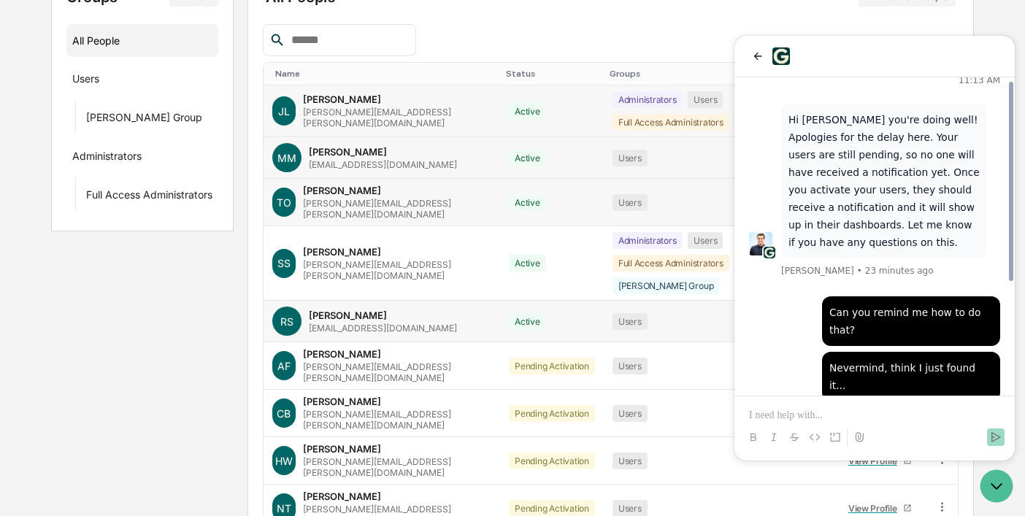
click at [669, 194] on div "Users" at bounding box center [718, 202] width 212 height 17
click at [990, 484] on icon "Open customer support" at bounding box center [996, 486] width 37 height 37
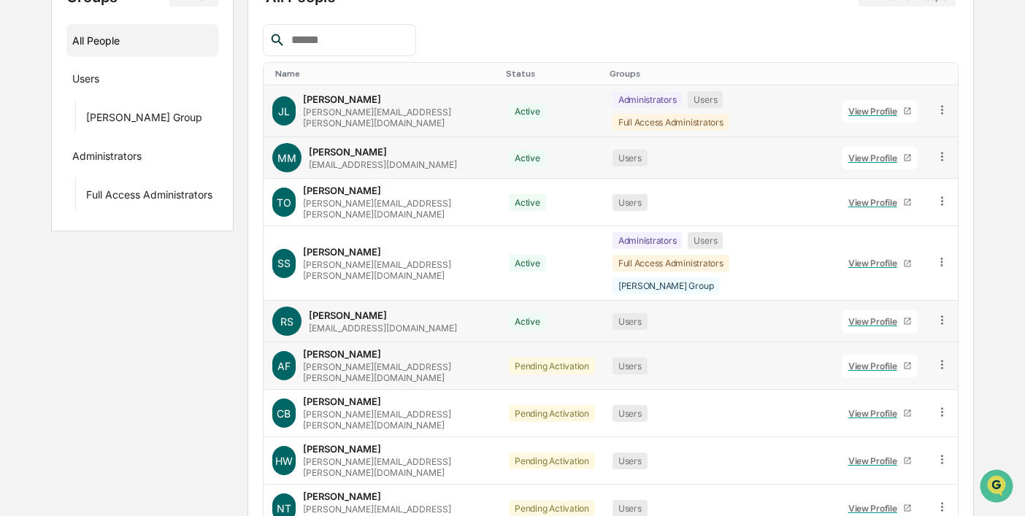
click at [944, 358] on icon at bounding box center [942, 365] width 14 height 14
click at [877, 409] on div "Change Status" at bounding box center [876, 418] width 121 height 18
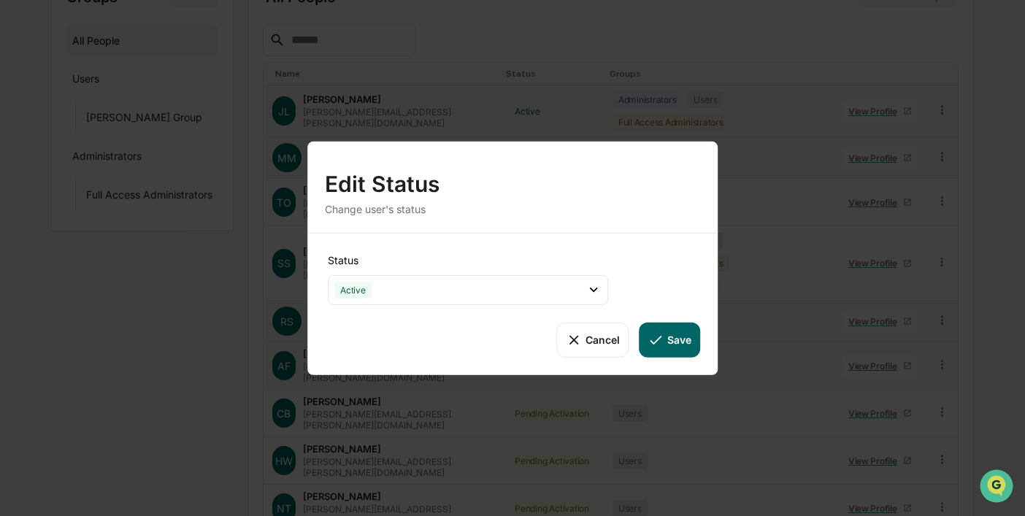
click at [682, 344] on button "Save" at bounding box center [670, 339] width 61 height 35
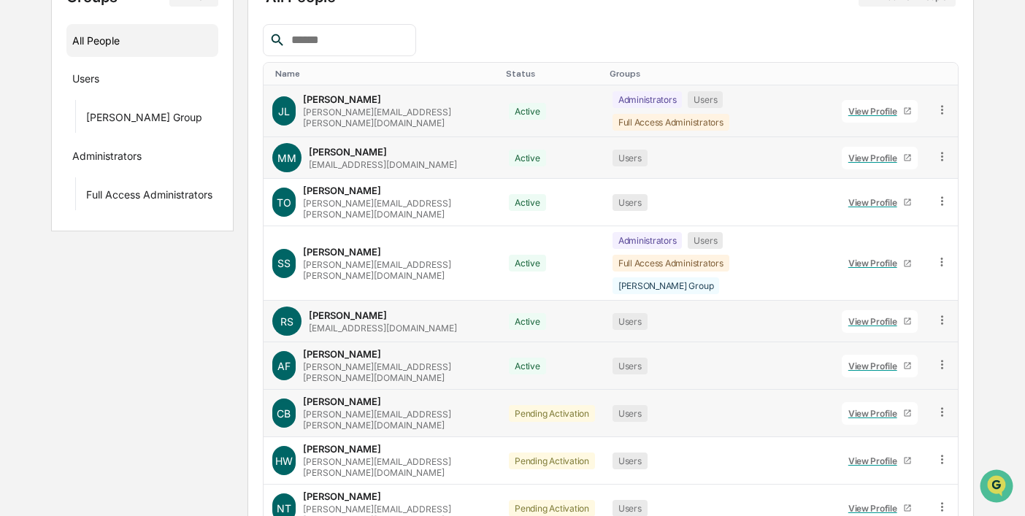
click at [940, 405] on icon at bounding box center [942, 412] width 14 height 14
click at [873, 456] on div "Change Status" at bounding box center [876, 465] width 121 height 18
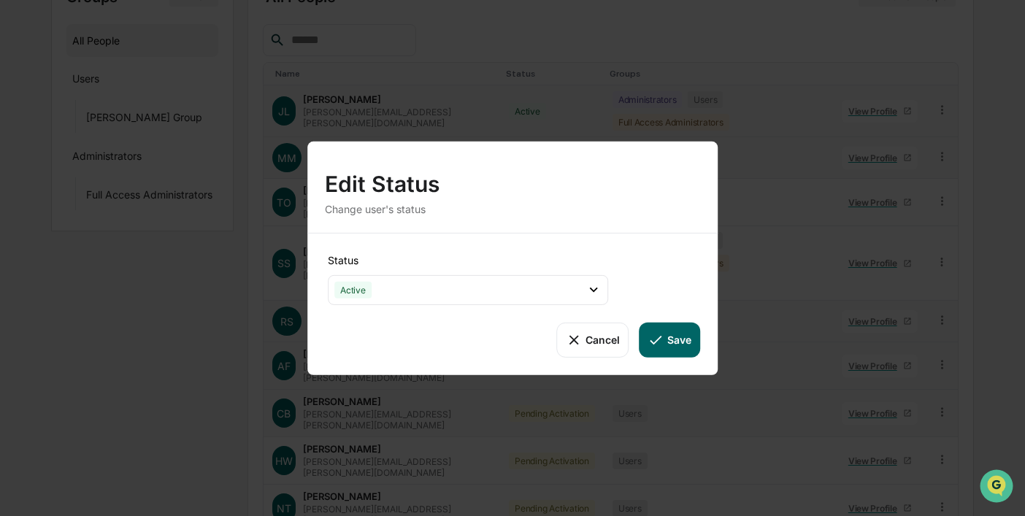
click at [658, 341] on icon at bounding box center [656, 339] width 16 height 16
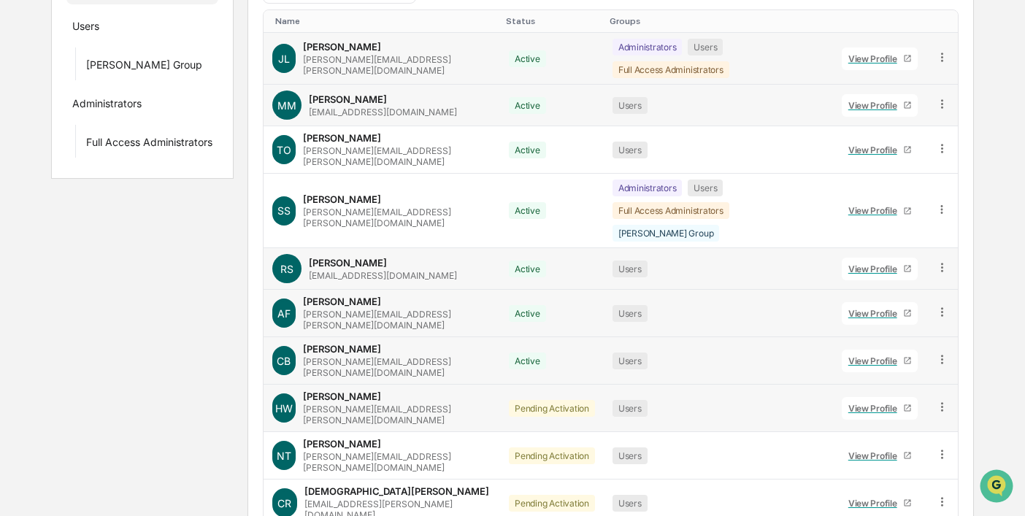
scroll to position [255, 0]
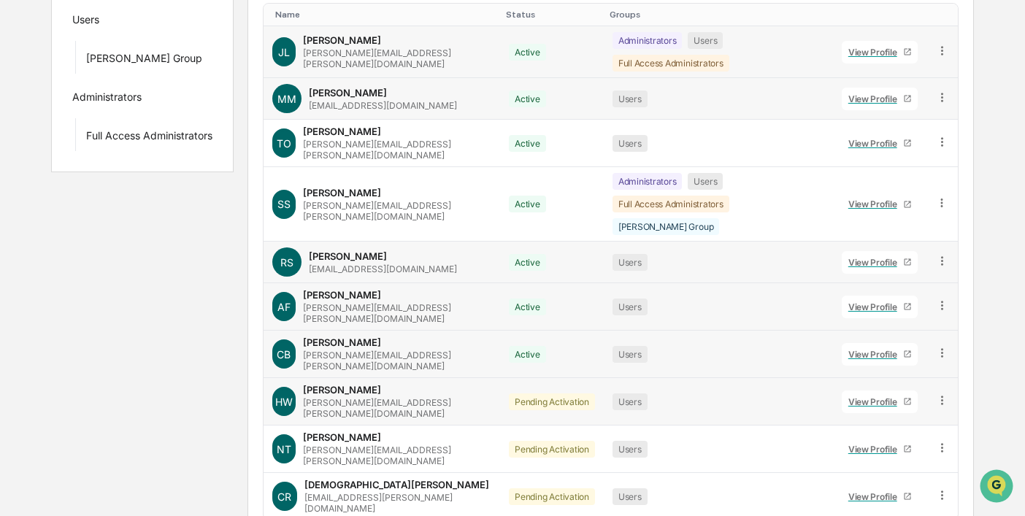
click at [939, 393] on icon at bounding box center [942, 400] width 14 height 14
click at [906, 445] on div "Change Status" at bounding box center [876, 454] width 121 height 18
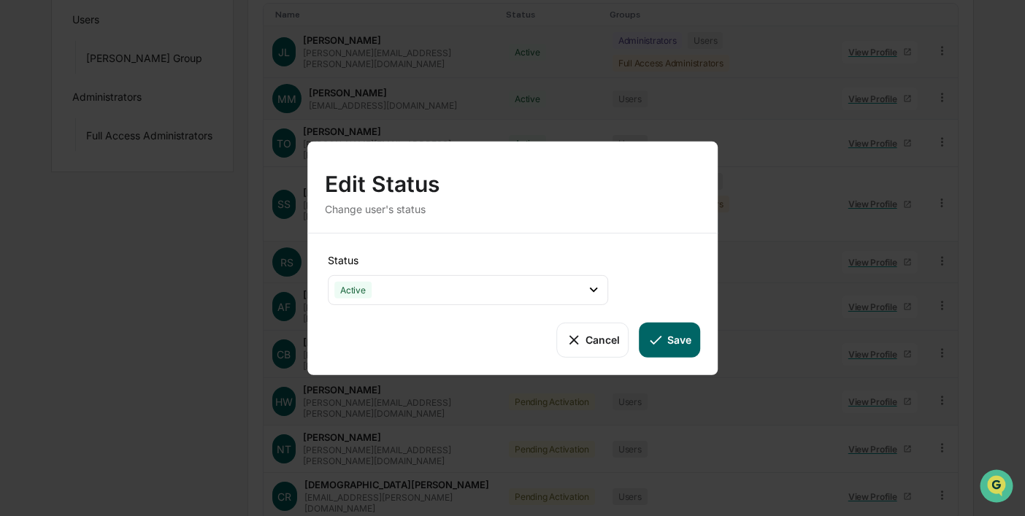
click at [672, 340] on button "Save" at bounding box center [670, 339] width 61 height 35
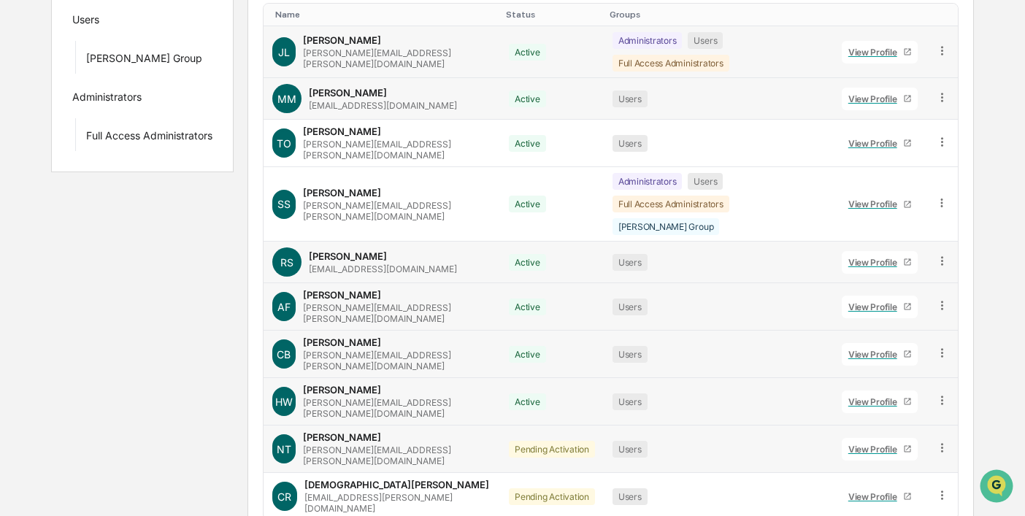
click at [941, 441] on icon at bounding box center [942, 448] width 14 height 14
click at [877, 492] on div "Change Status" at bounding box center [876, 501] width 121 height 18
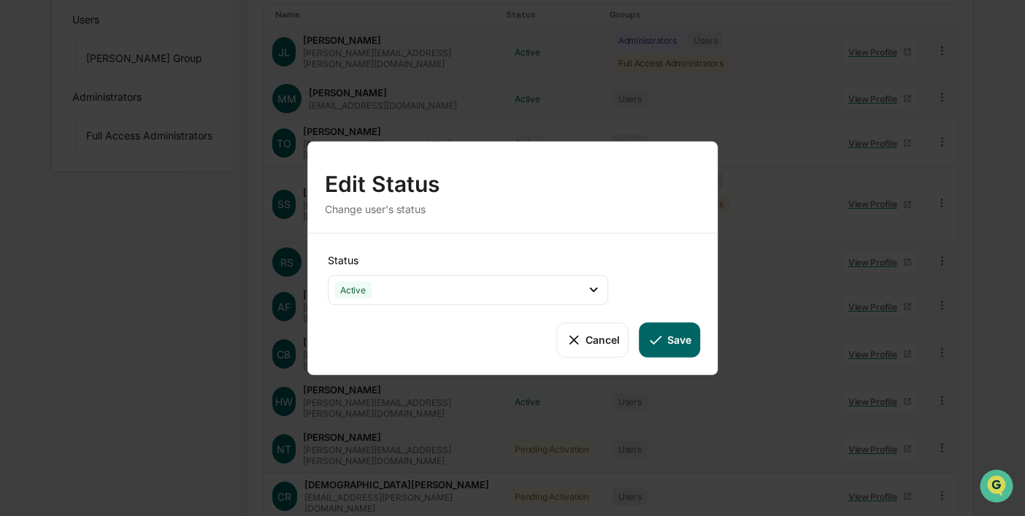
click at [670, 339] on button "Save" at bounding box center [670, 339] width 61 height 35
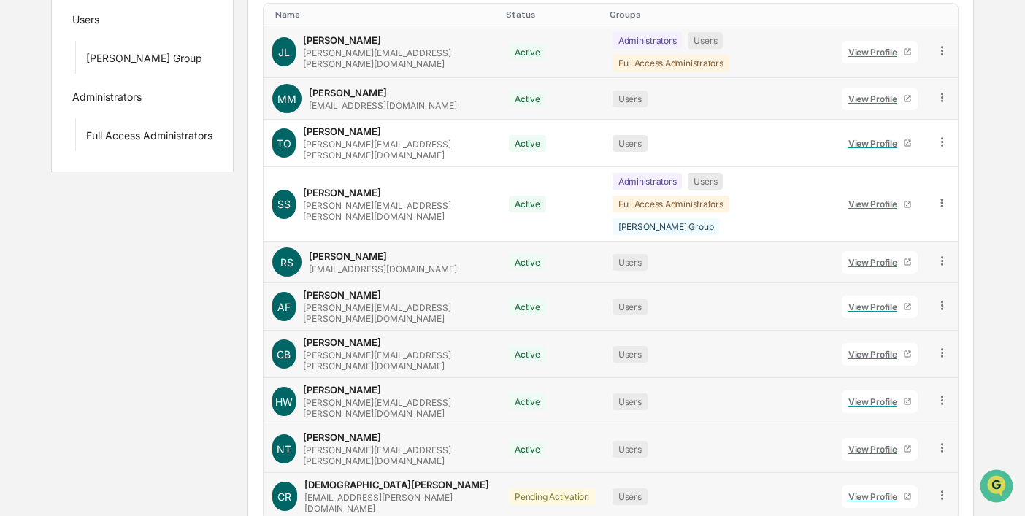
click at [941, 488] on icon at bounding box center [942, 495] width 14 height 14
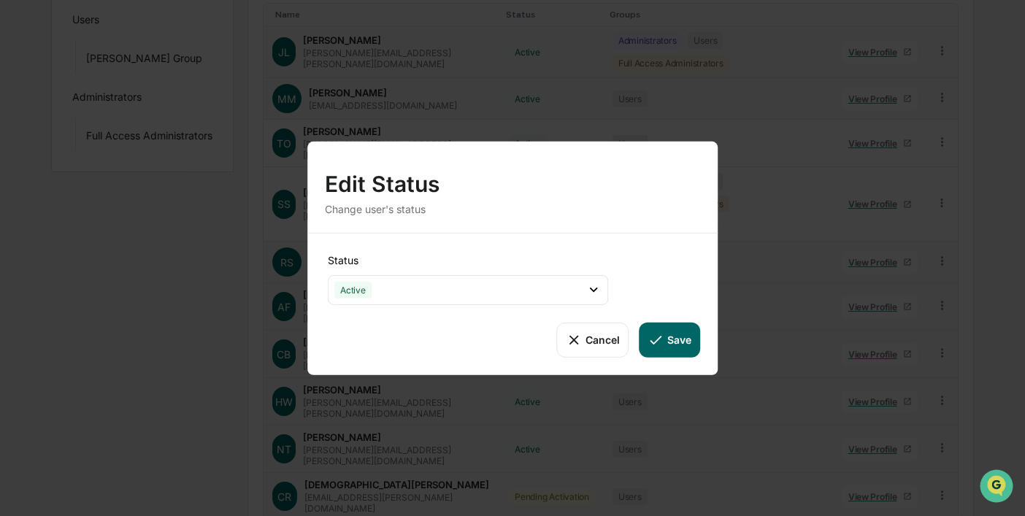
click at [668, 341] on button "Save" at bounding box center [670, 339] width 61 height 35
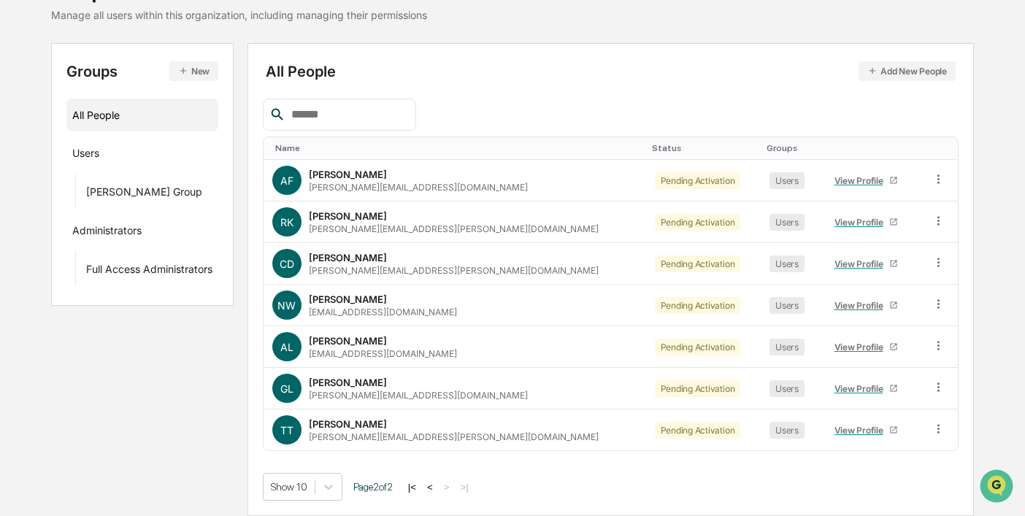
scroll to position [120, 0]
click at [932, 180] on icon at bounding box center [939, 180] width 14 height 14
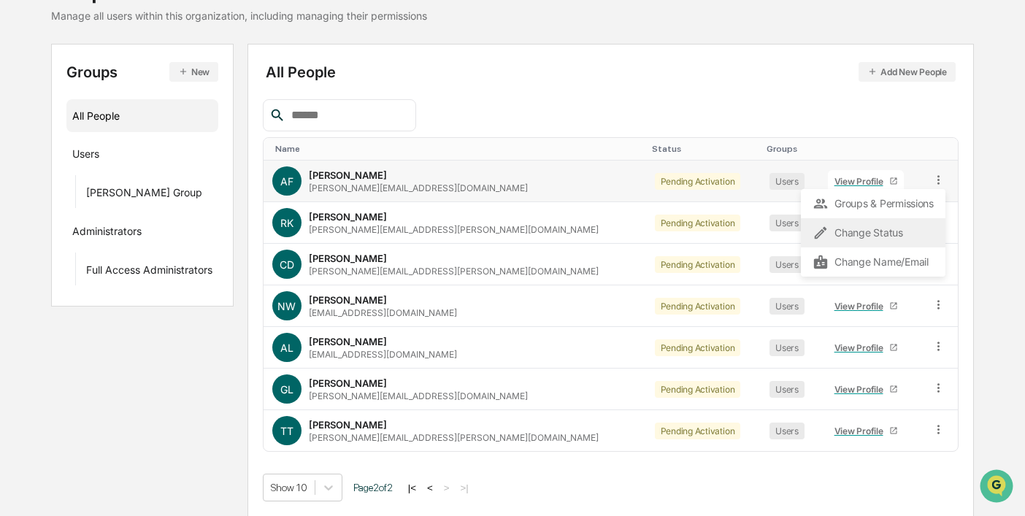
click at [886, 232] on div "Change Status" at bounding box center [873, 233] width 121 height 18
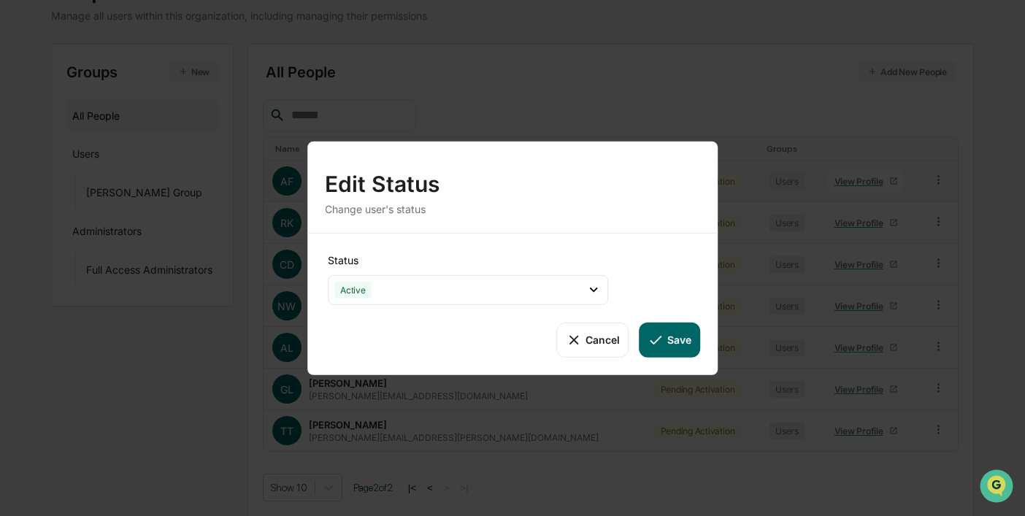
click at [684, 338] on button "Save" at bounding box center [670, 339] width 61 height 35
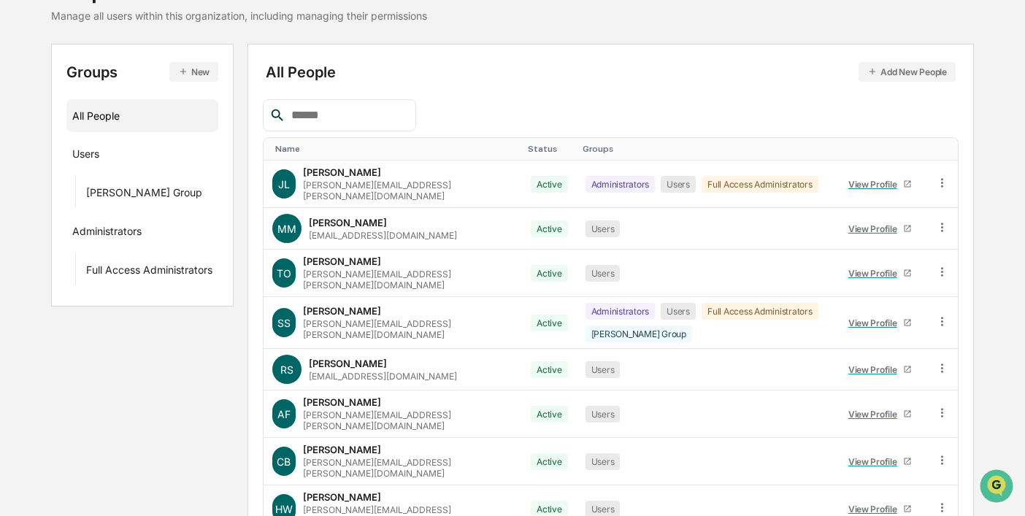
click at [973, 201] on div "All People Add New People Name Status Groups [PERSON_NAME] [PERSON_NAME][EMAIL_…" at bounding box center [610, 368] width 726 height 649
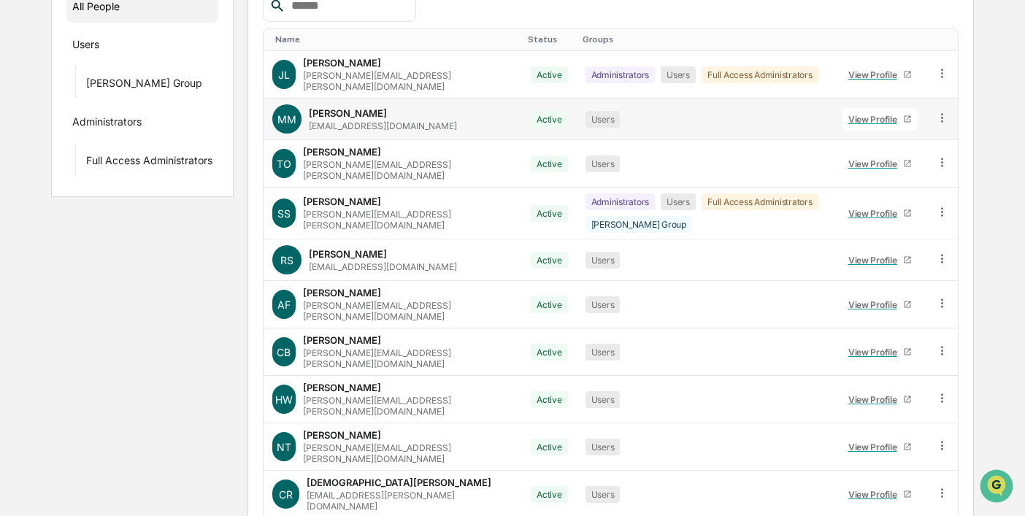
scroll to position [255, 0]
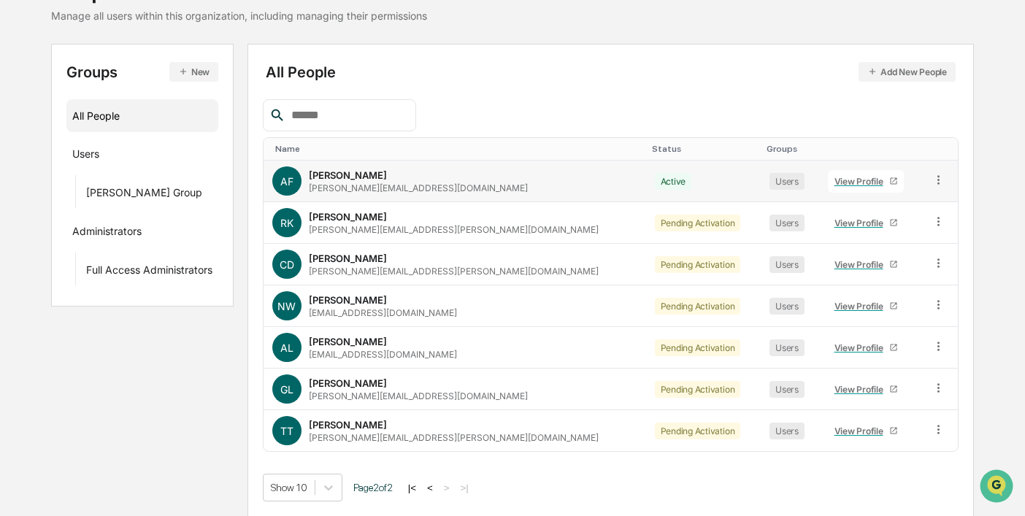
click at [937, 179] on icon at bounding box center [938, 179] width 2 height 9
click at [967, 215] on div "All People Add New People Name Status Groups AF [PERSON_NAME] [PERSON_NAME][EMA…" at bounding box center [610, 280] width 726 height 473
click at [932, 221] on icon at bounding box center [939, 222] width 14 height 14
click at [896, 271] on div "Change Status" at bounding box center [873, 275] width 121 height 18
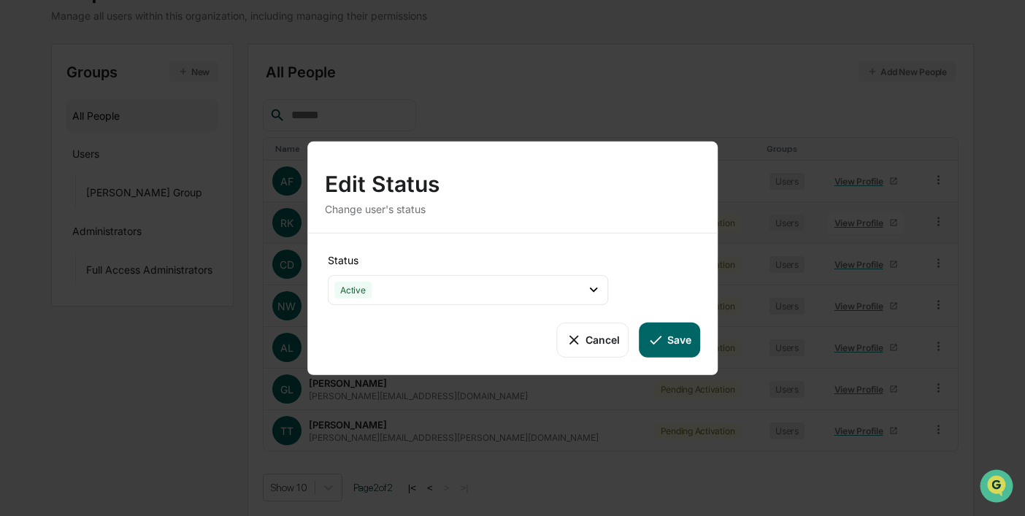
click at [670, 339] on button "Save" at bounding box center [670, 339] width 61 height 35
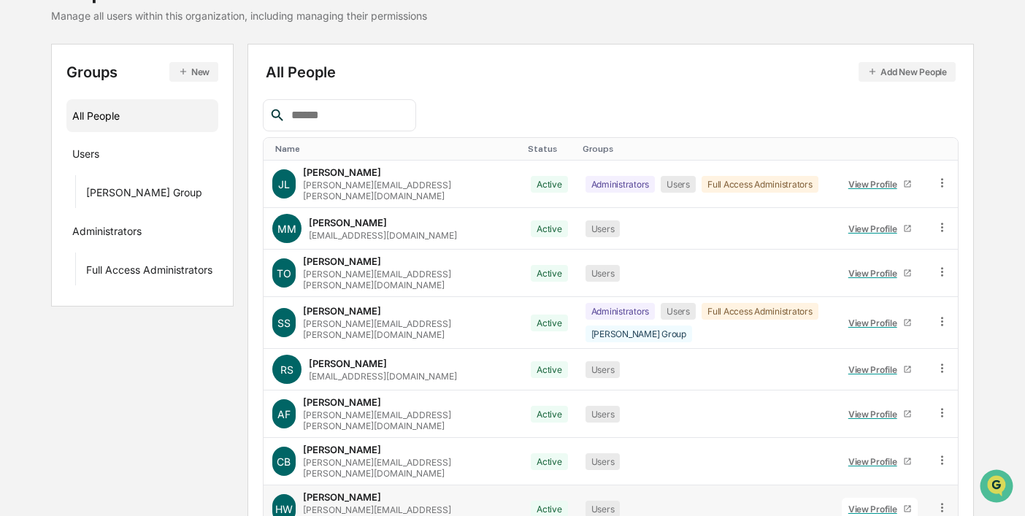
scroll to position [255, 0]
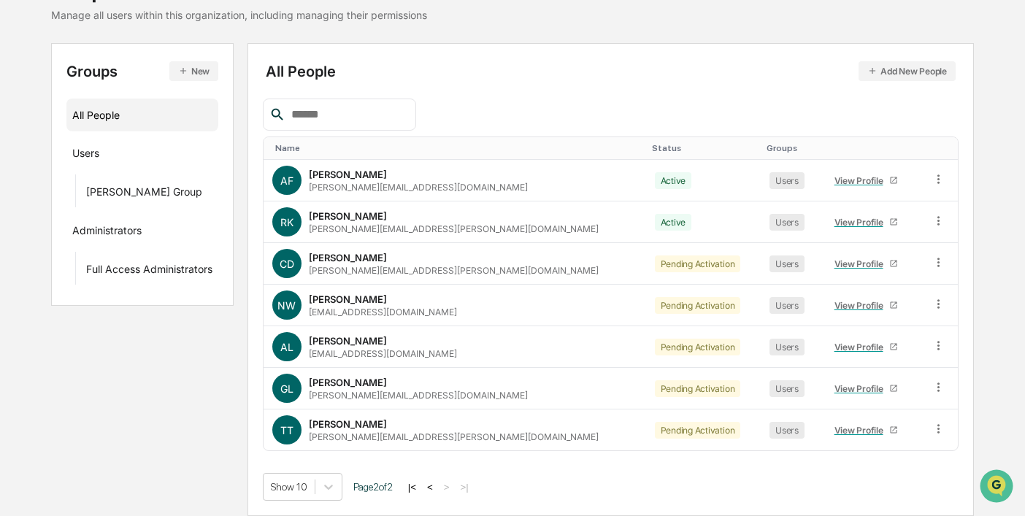
scroll to position [120, 0]
click at [934, 261] on icon at bounding box center [939, 263] width 14 height 14
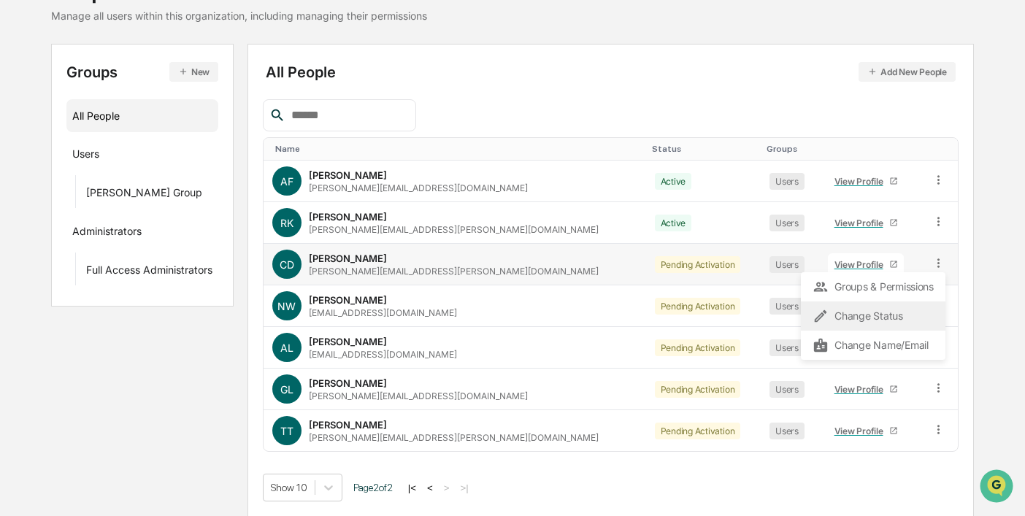
click at [859, 312] on div "Change Status" at bounding box center [873, 316] width 121 height 18
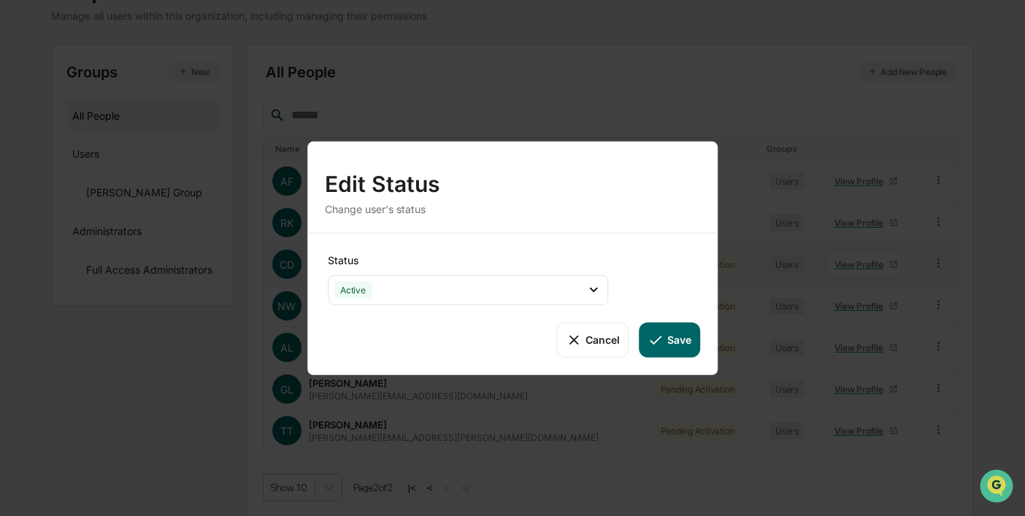
click at [669, 339] on button "Save" at bounding box center [670, 339] width 61 height 35
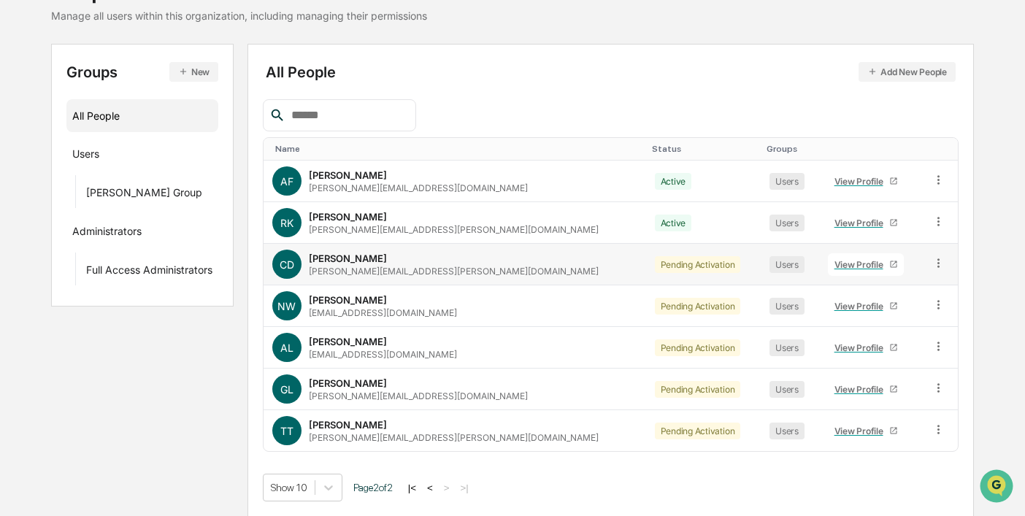
scroll to position [298, 0]
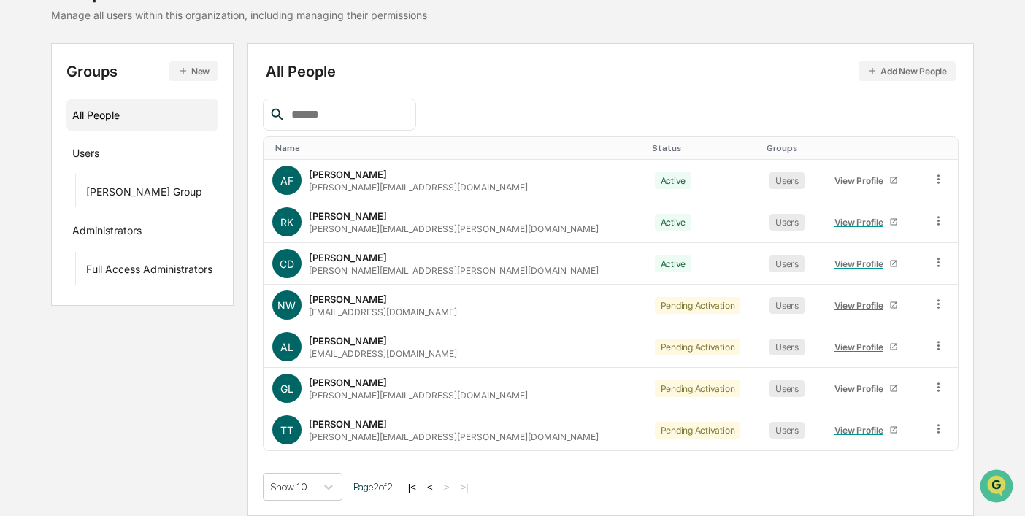
scroll to position [120, 0]
click at [932, 302] on icon at bounding box center [939, 305] width 14 height 14
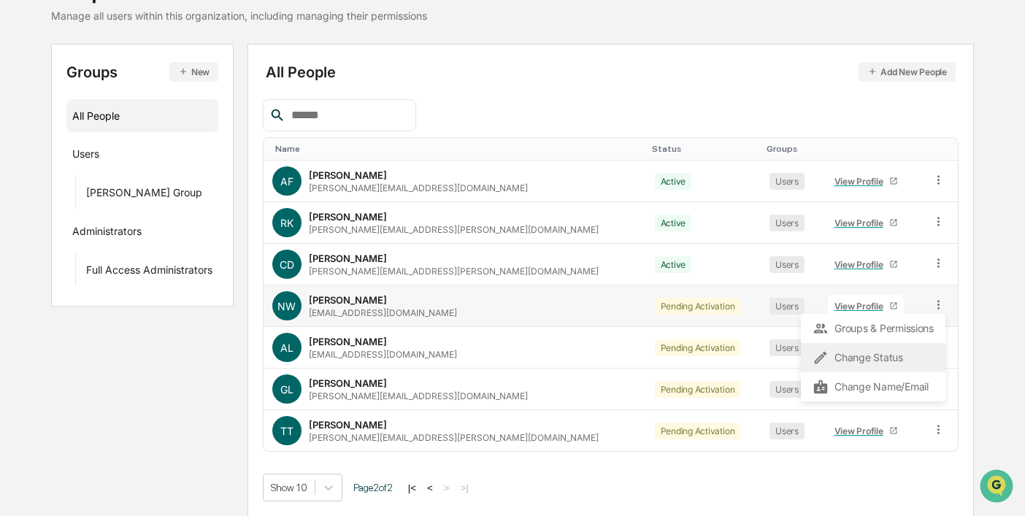
click at [863, 351] on div "Change Status" at bounding box center [873, 358] width 121 height 18
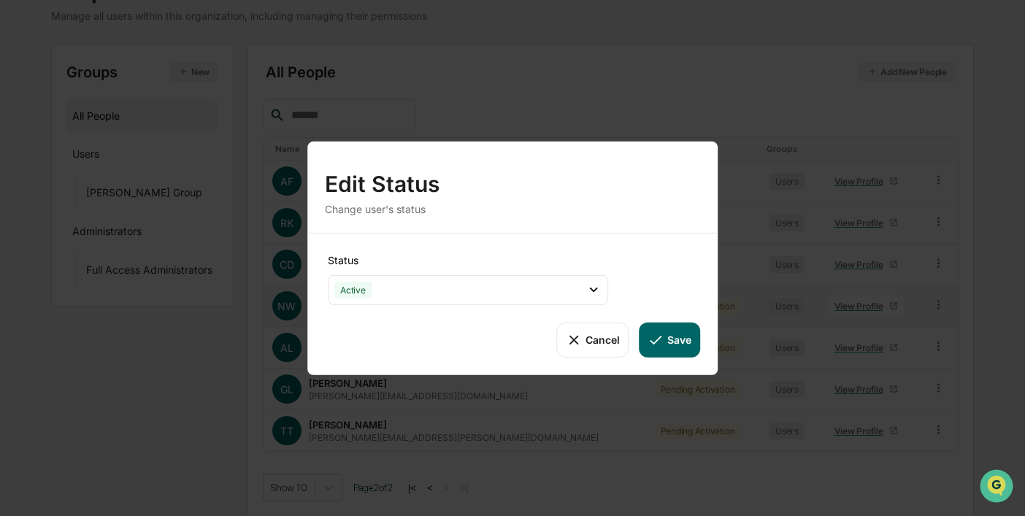
click at [667, 336] on button "Save" at bounding box center [670, 339] width 61 height 35
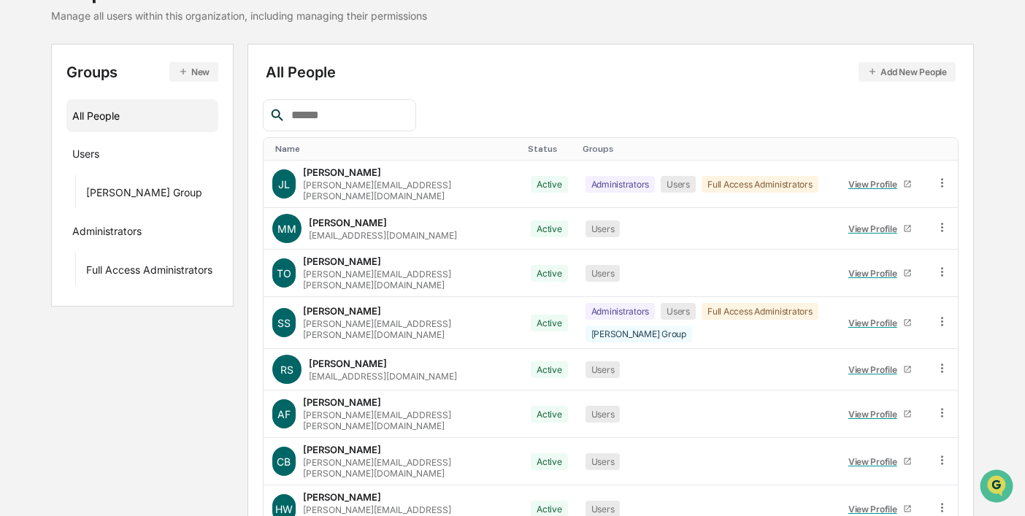
scroll to position [255, 0]
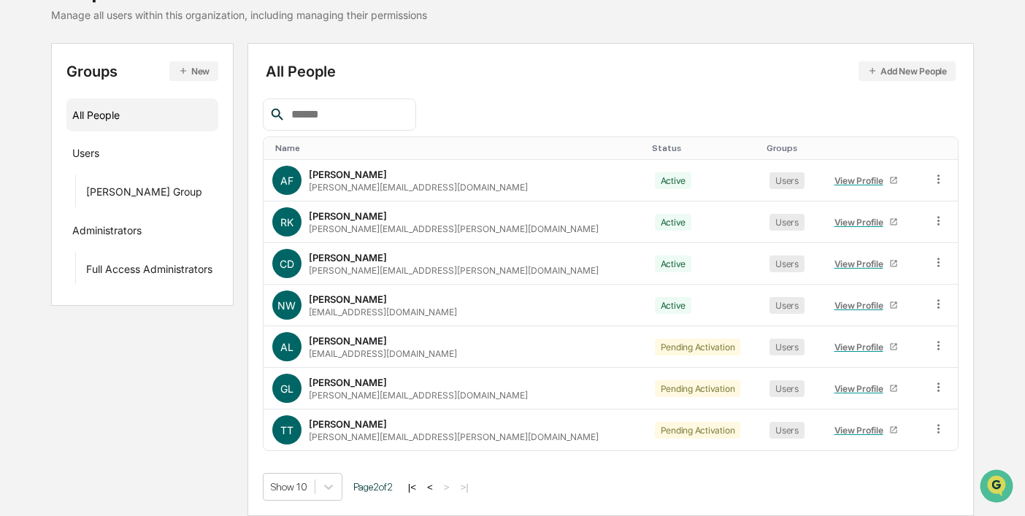
scroll to position [120, 0]
click at [932, 346] on icon at bounding box center [939, 346] width 14 height 14
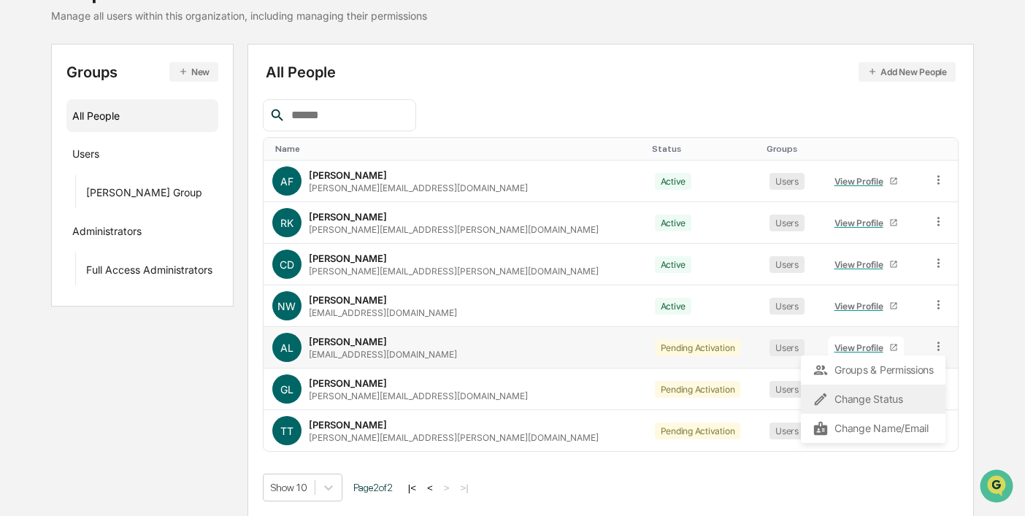
click at [874, 393] on div "Change Status" at bounding box center [873, 400] width 121 height 18
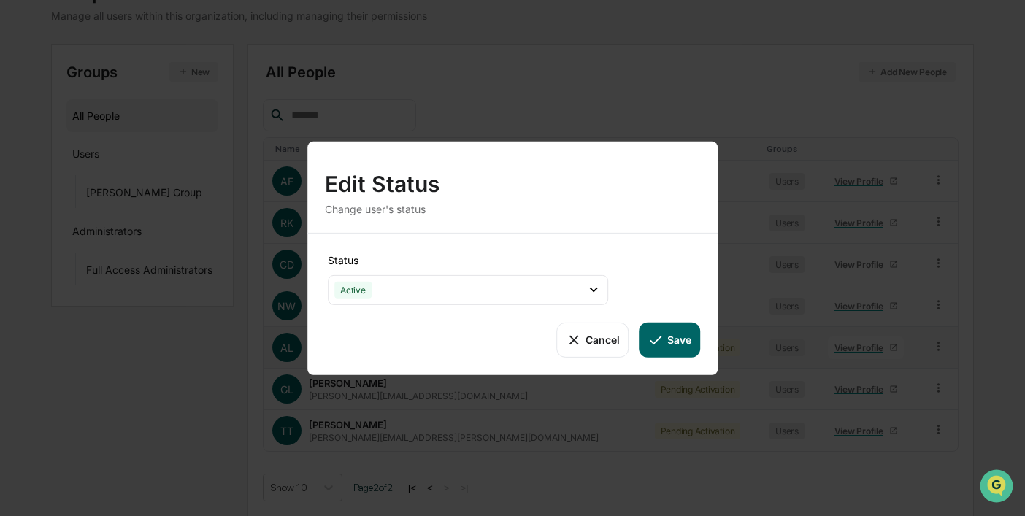
click at [658, 339] on icon at bounding box center [656, 340] width 12 height 9
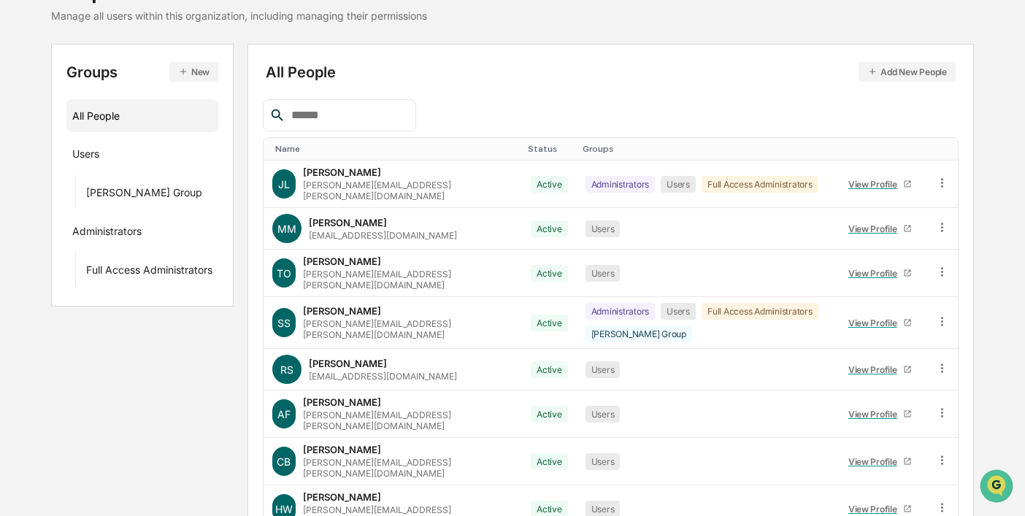
scroll to position [255, 0]
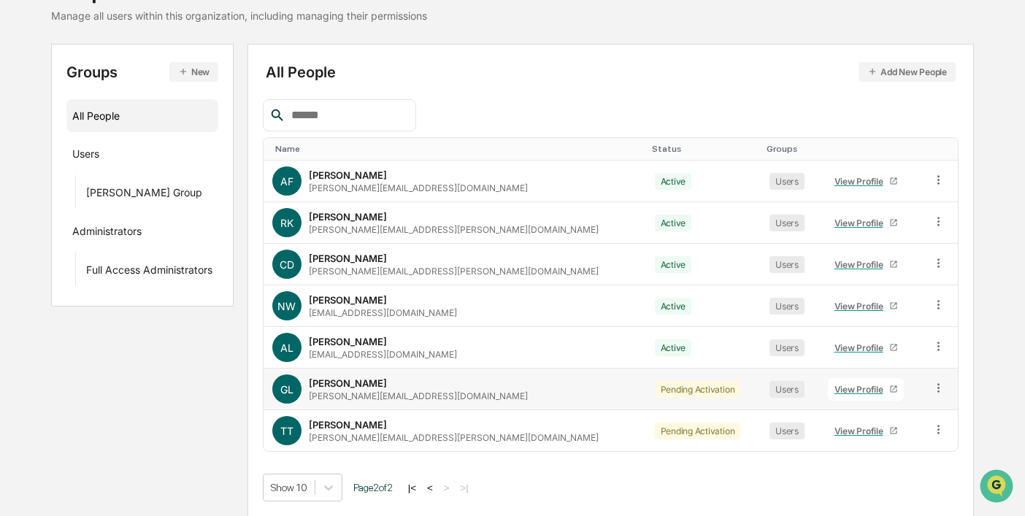
click at [937, 391] on icon at bounding box center [938, 387] width 2 height 9
click at [846, 436] on div "Change Status" at bounding box center [873, 441] width 121 height 18
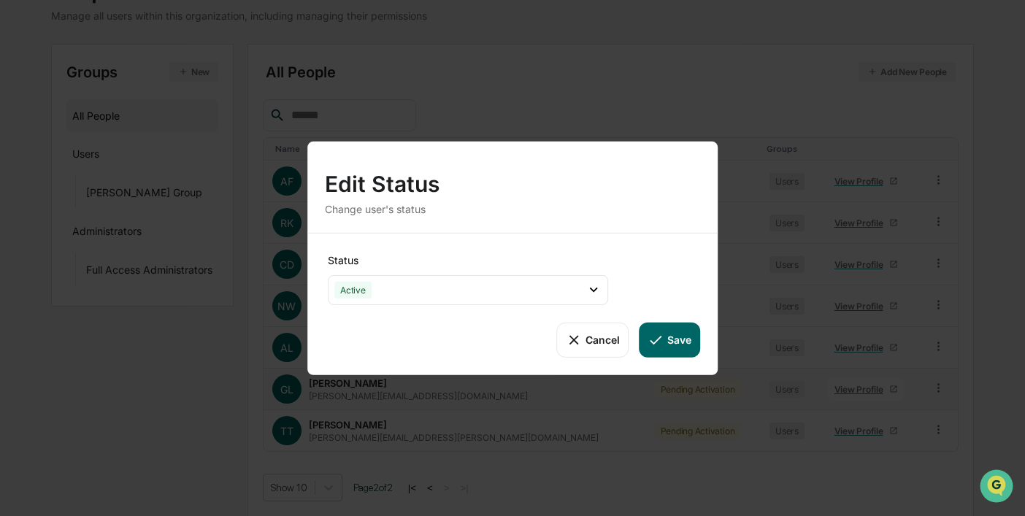
click at [670, 337] on button "Save" at bounding box center [670, 339] width 61 height 35
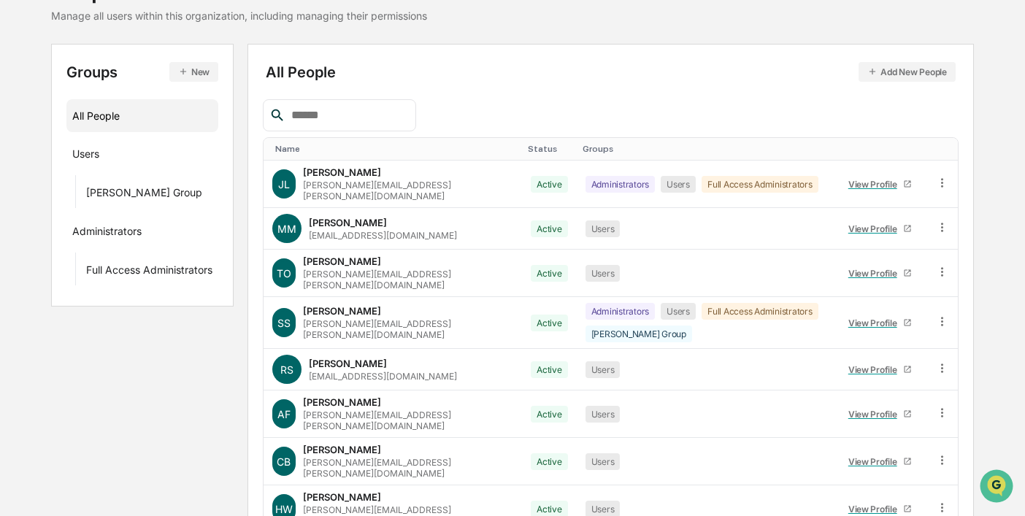
scroll to position [255, 0]
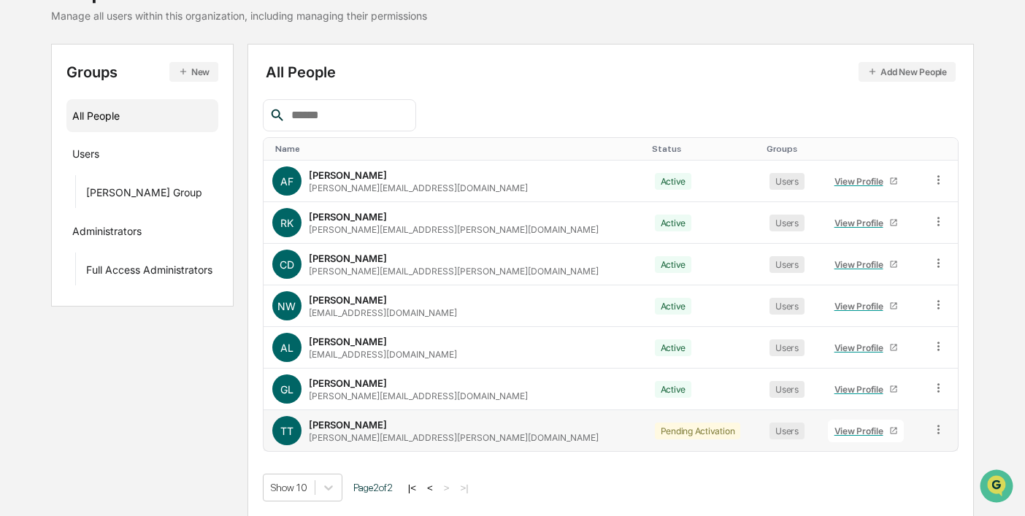
click at [932, 424] on icon at bounding box center [939, 430] width 14 height 14
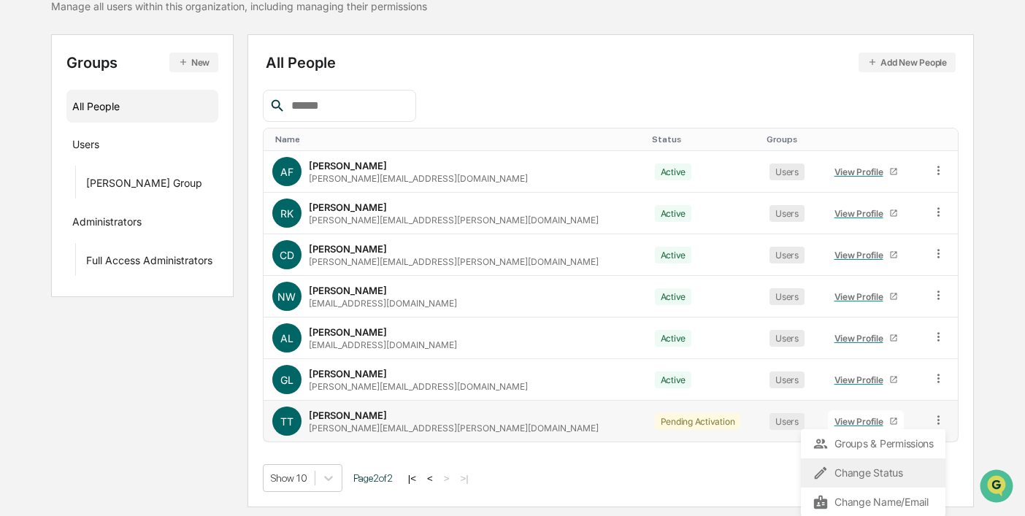
click at [867, 471] on div "Change Status" at bounding box center [873, 473] width 121 height 18
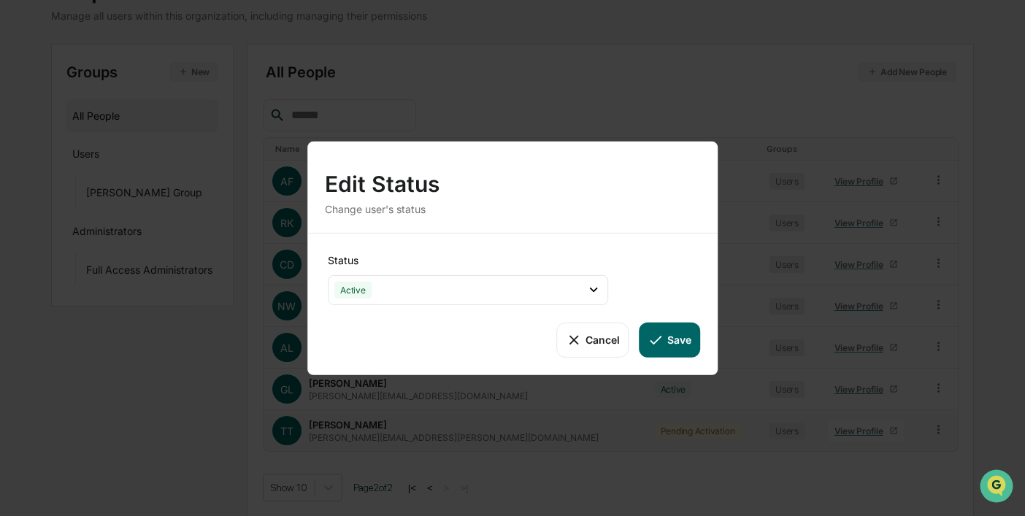
click at [685, 347] on button "Save" at bounding box center [670, 339] width 61 height 35
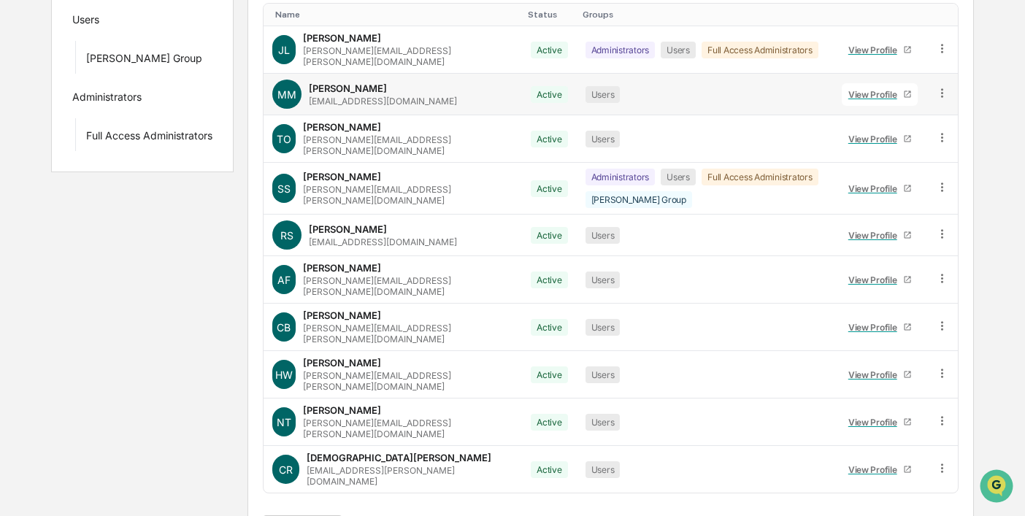
scroll to position [0, 0]
